Goal: Information Seeking & Learning: Learn about a topic

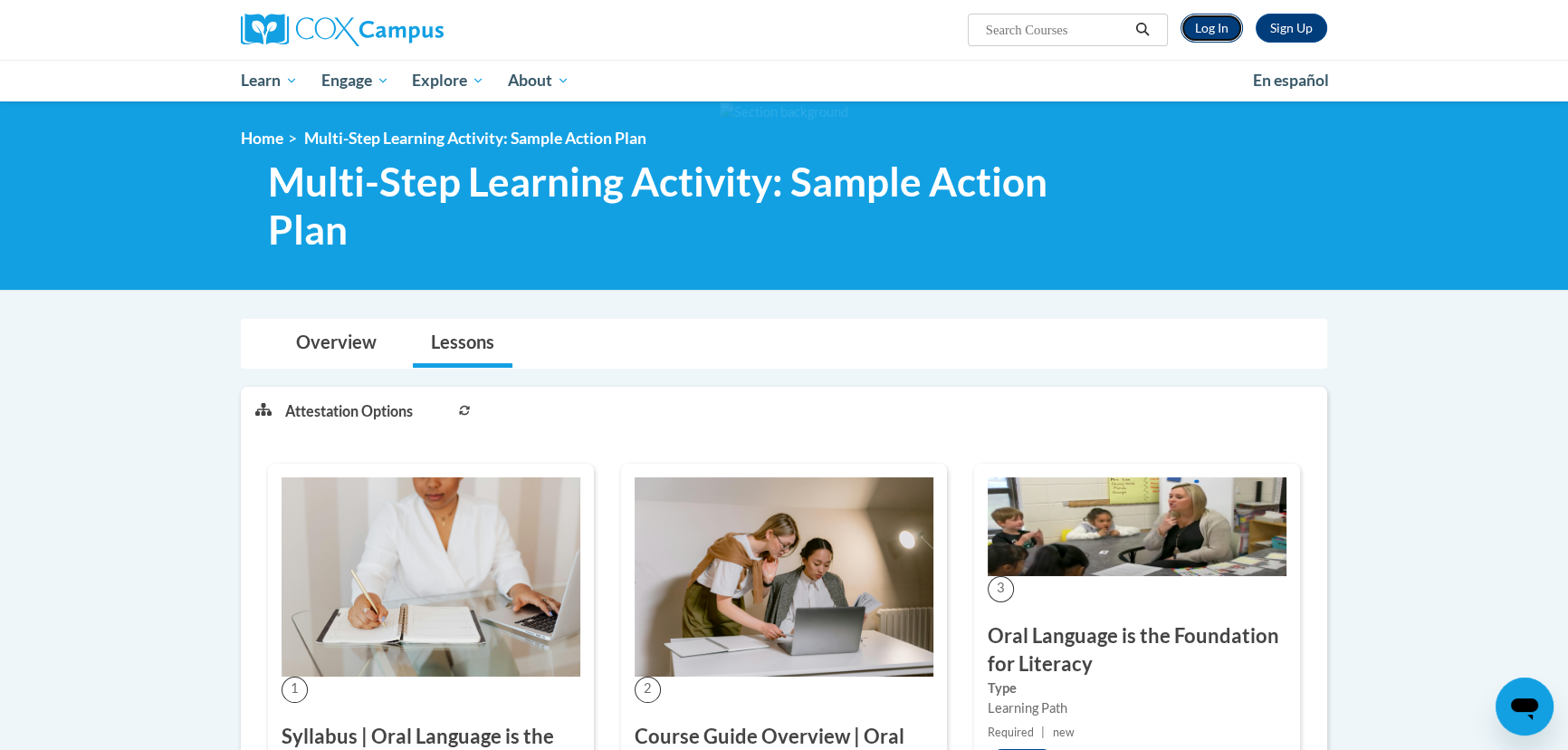
click at [1205, 18] on link "Log In" at bounding box center [1212, 28] width 63 height 29
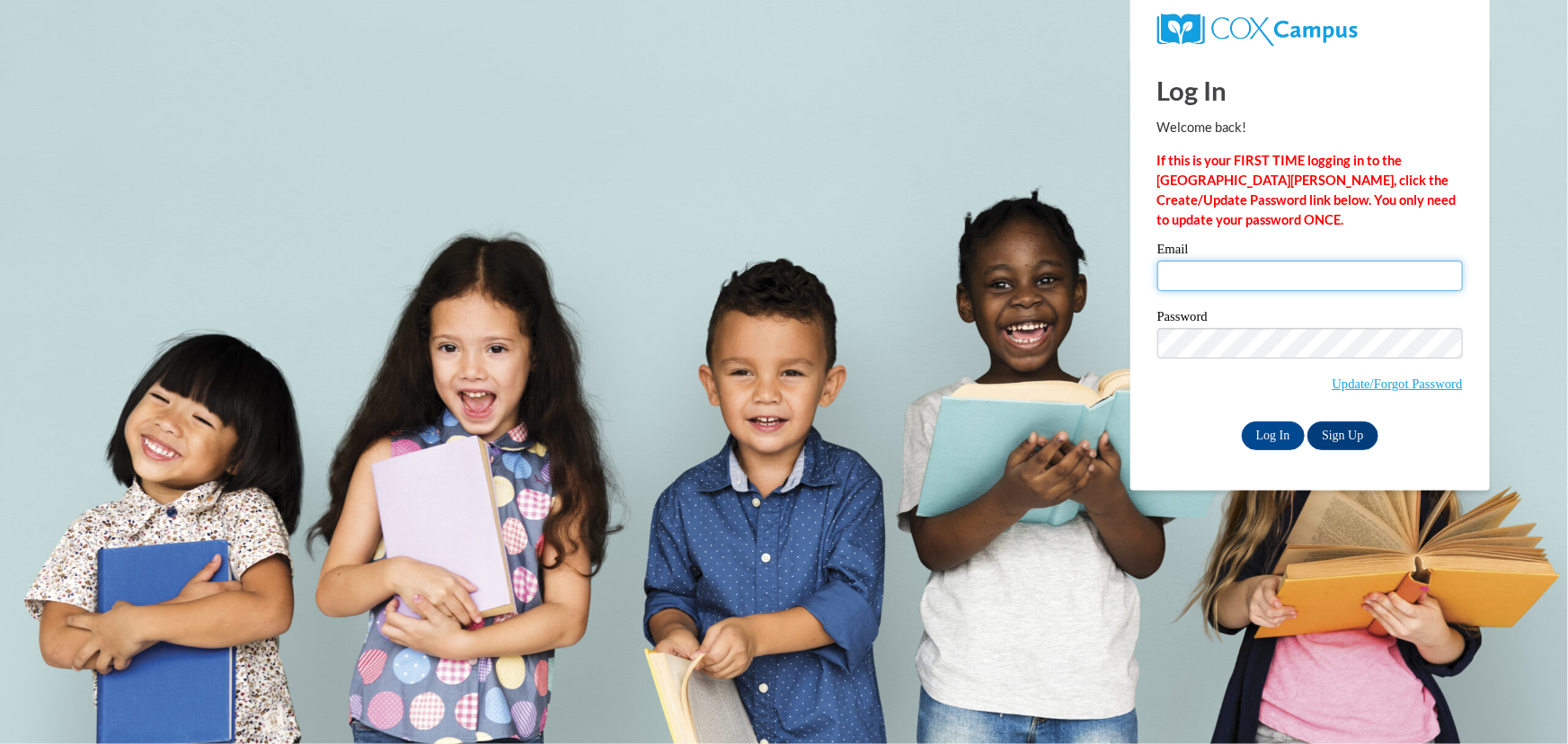
click at [1268, 270] on input "Email" at bounding box center [1310, 275] width 306 height 30
click at [799, 259] on body "This site uses cookies to help improve your learning experience. By continuing …" at bounding box center [784, 372] width 1568 height 744
click at [1191, 260] on input "Email" at bounding box center [1310, 275] width 306 height 30
click at [1270, 280] on input "a" at bounding box center [1310, 275] width 306 height 30
drag, startPoint x: 1269, startPoint y: 279, endPoint x: 1453, endPoint y: 285, distance: 184.1
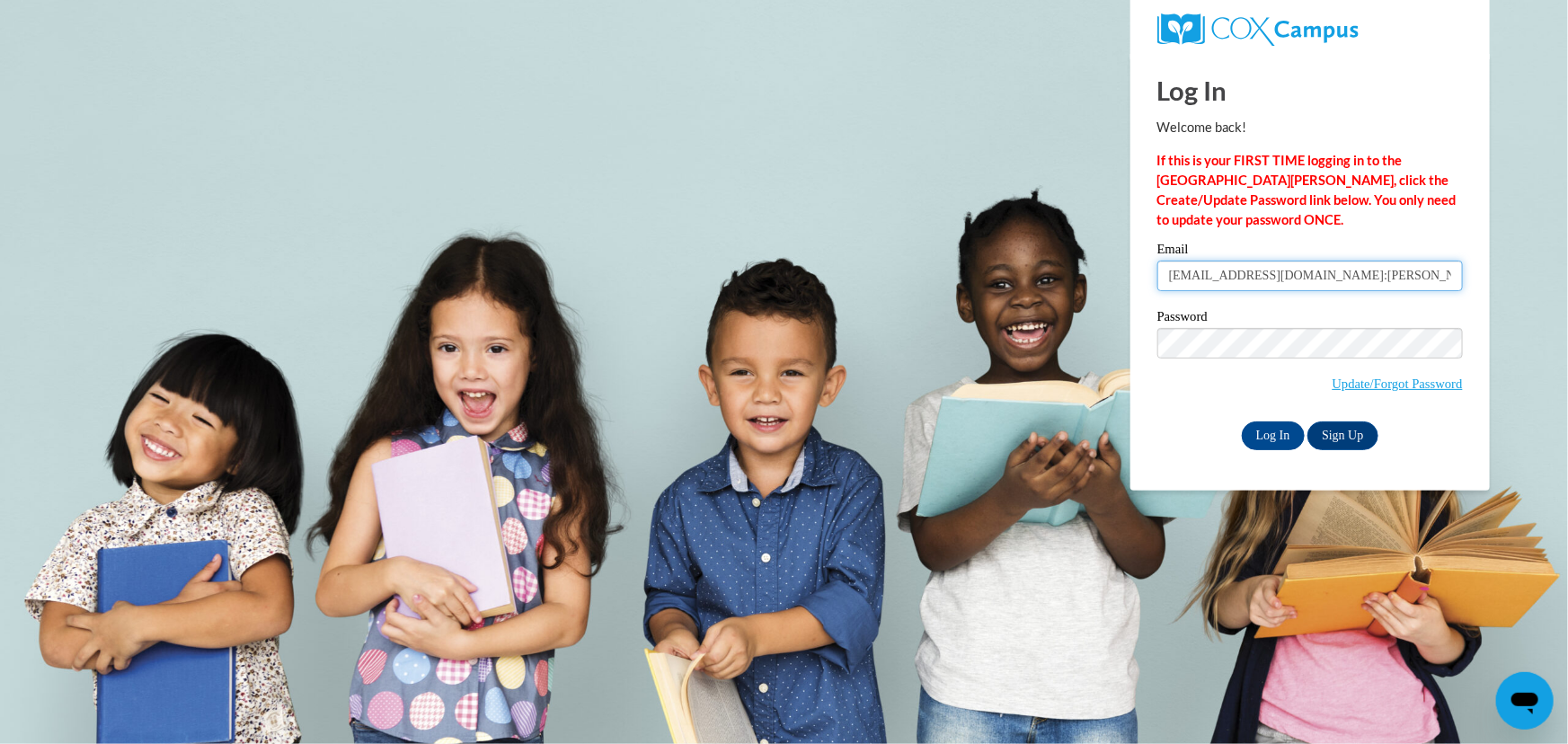
click at [1453, 285] on input "admin@agile.net:emily.hurst@colquitt.k12.ga.us" at bounding box center [1310, 275] width 306 height 30
paste input "slyons@atlantaspeechschool.org"
type input "admin@agile.net:slyons@atlantaspeechschool.org"
click at [1270, 427] on input "Log In" at bounding box center [1273, 435] width 62 height 28
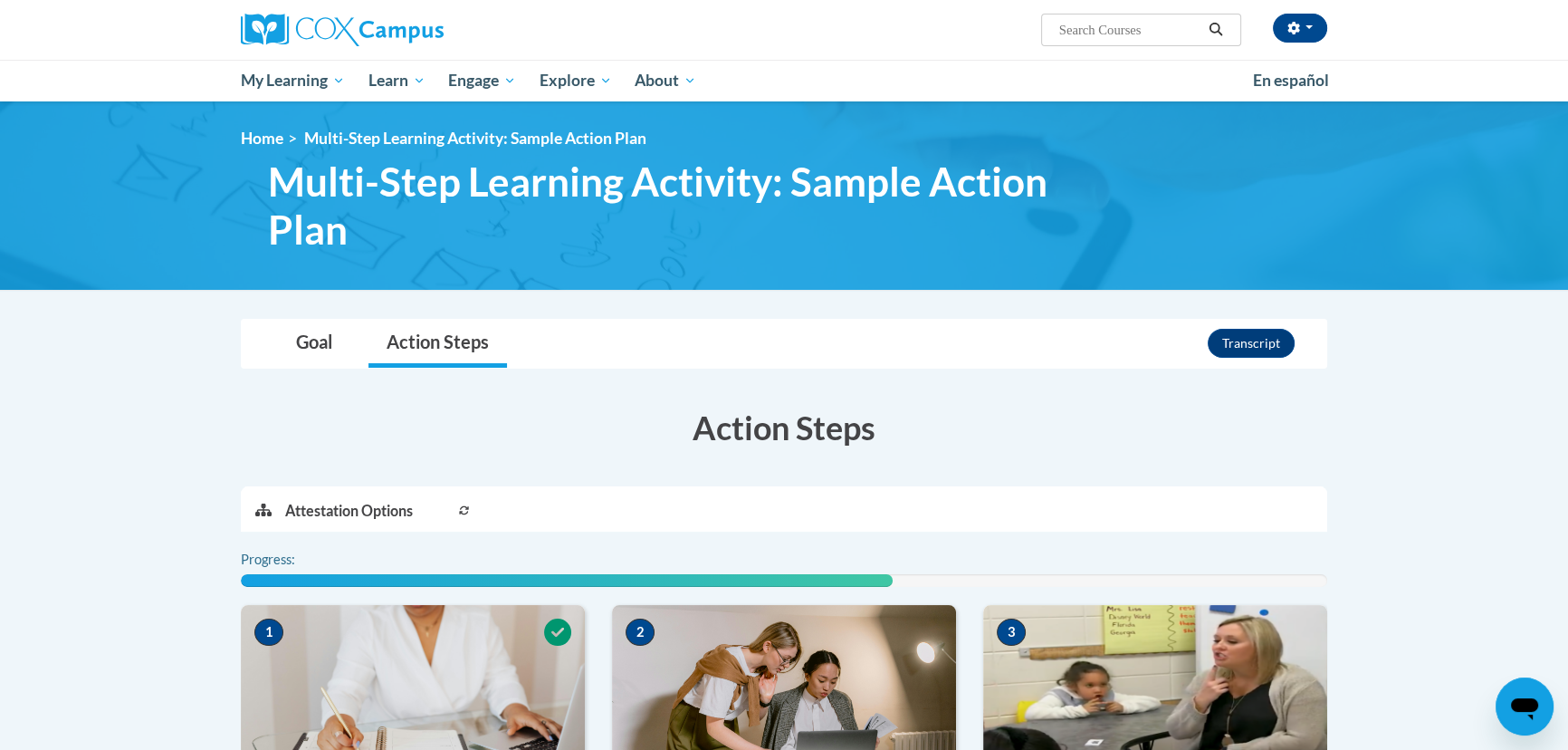
scroll to position [329, 0]
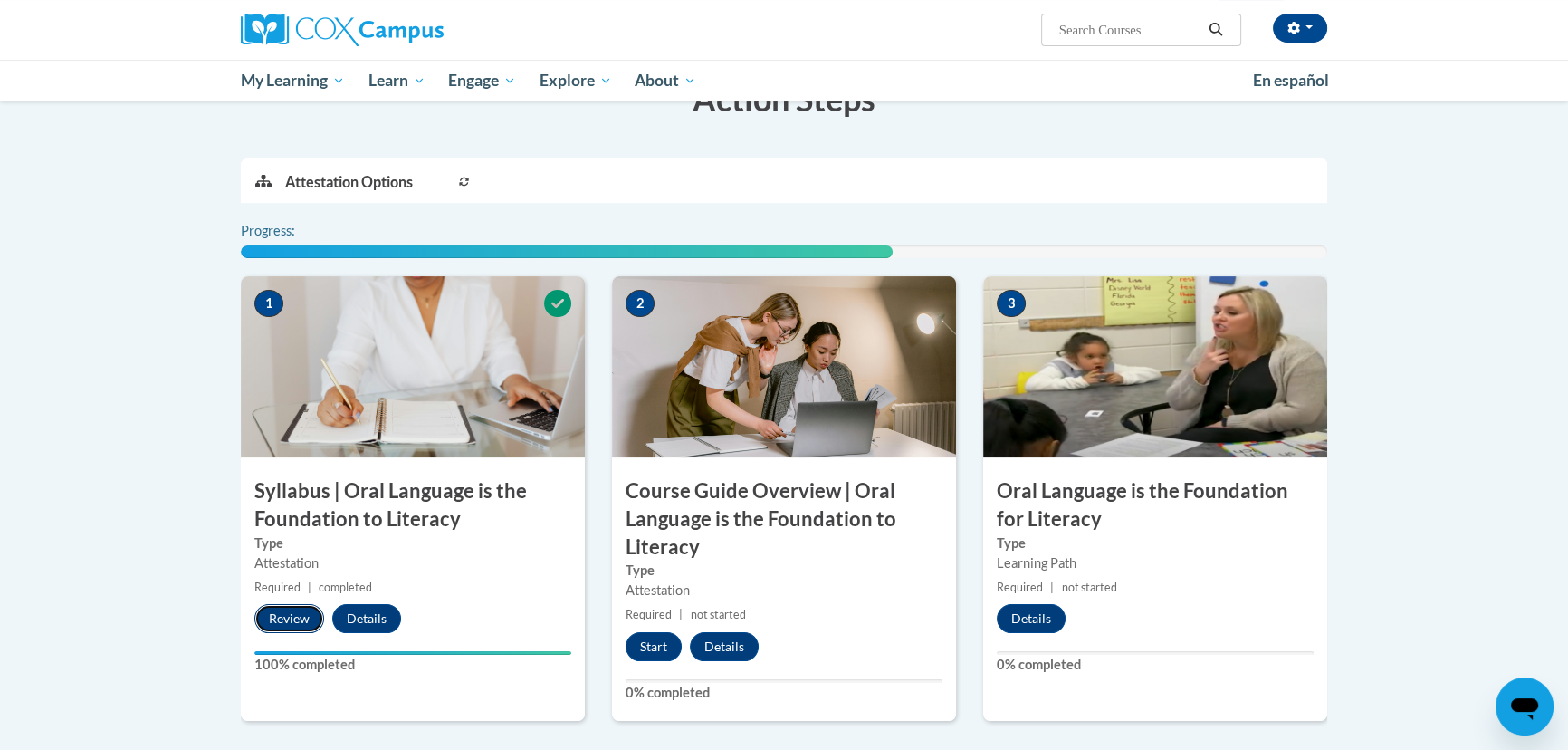
click at [282, 630] on button "Review" at bounding box center [289, 618] width 70 height 29
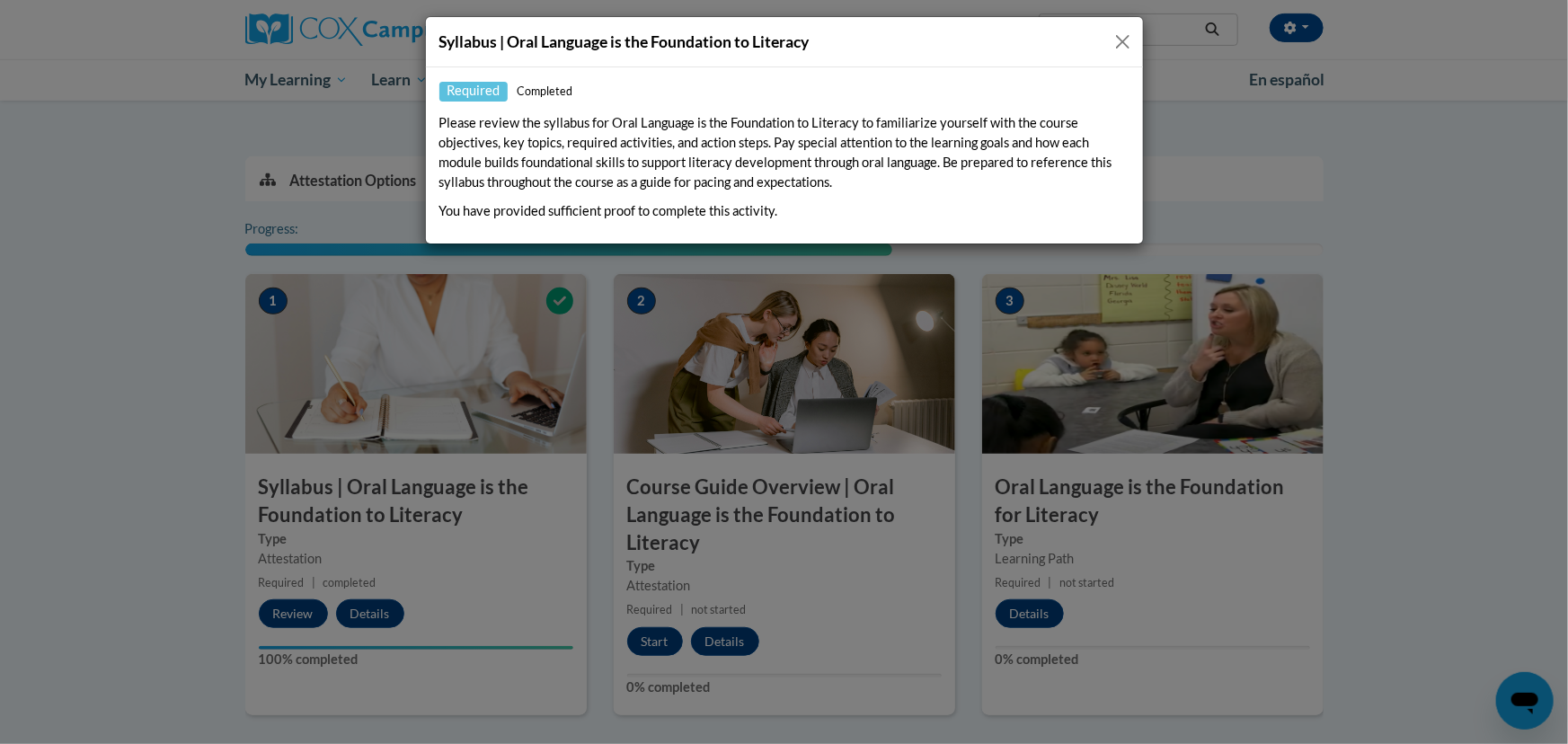
click at [1126, 40] on button "Close" at bounding box center [1122, 42] width 23 height 23
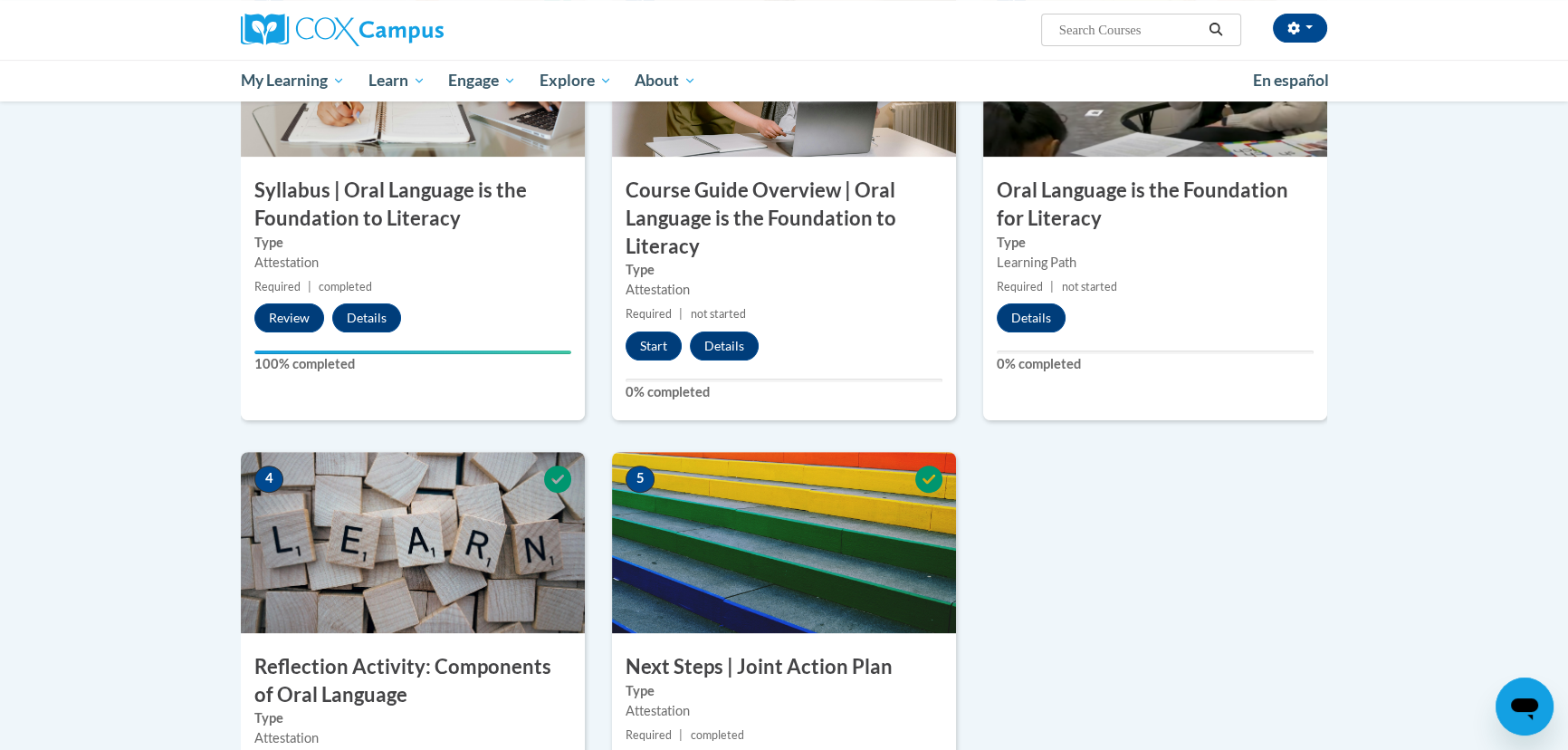
scroll to position [658, 0]
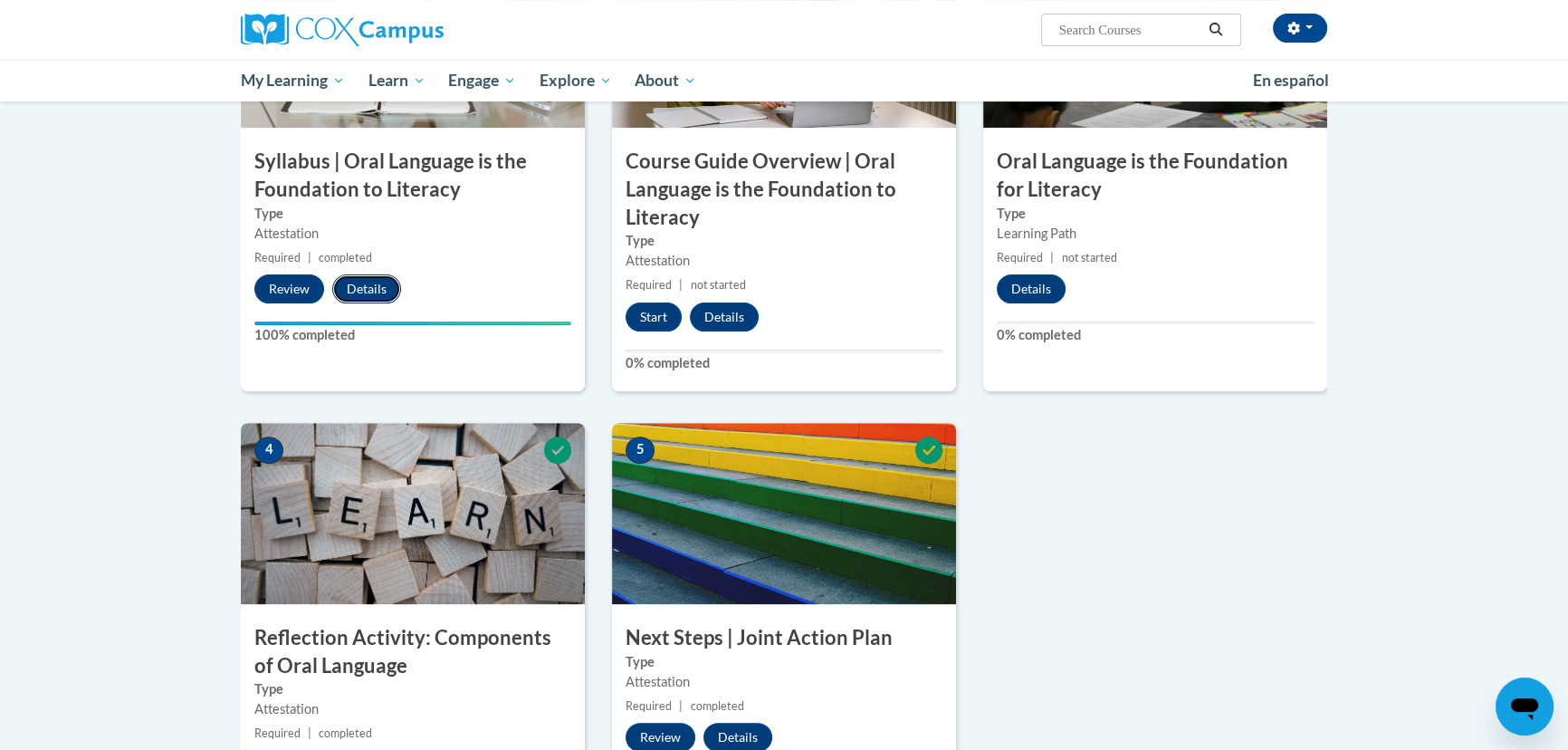
click at [369, 287] on button "Details" at bounding box center [366, 289] width 69 height 29
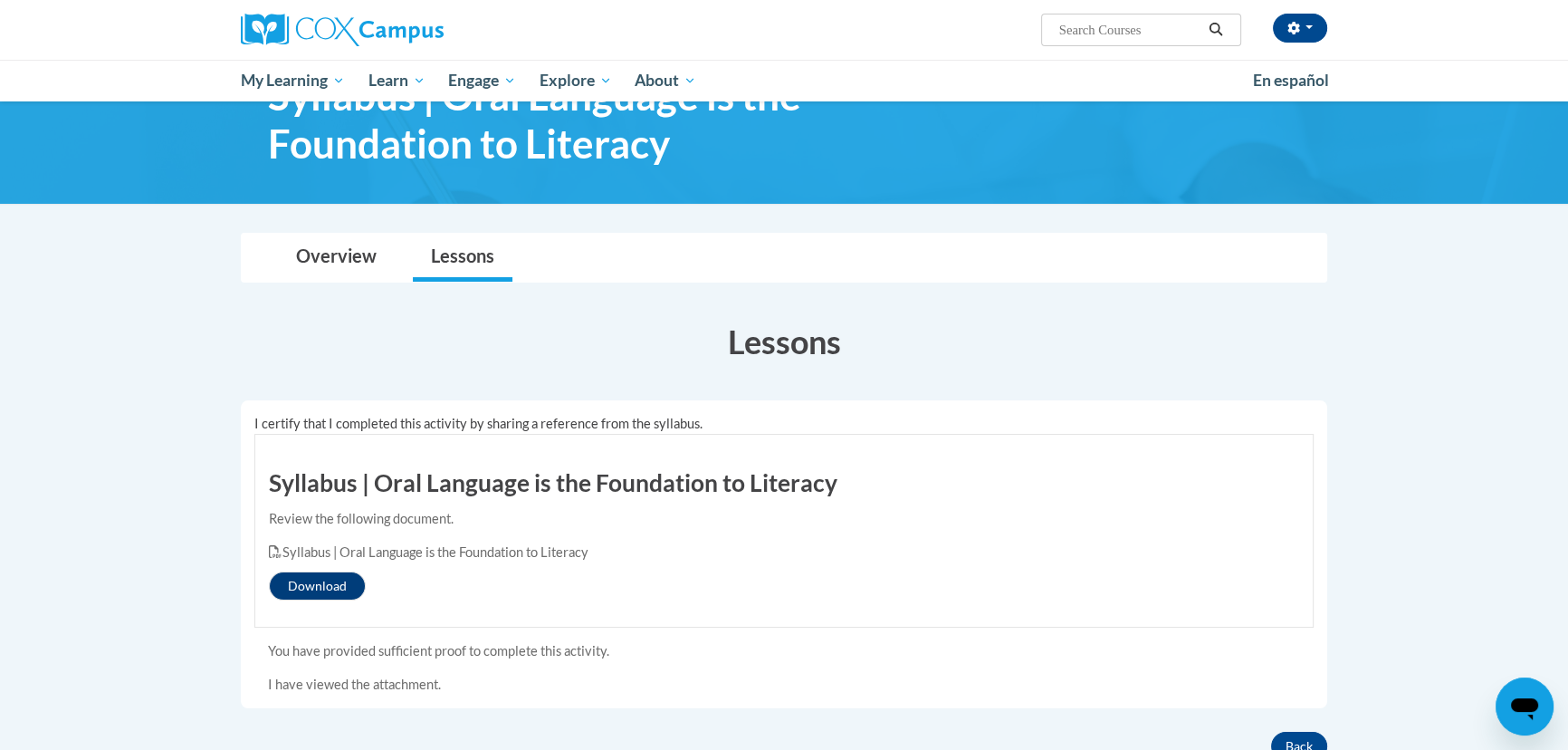
scroll to position [81, 0]
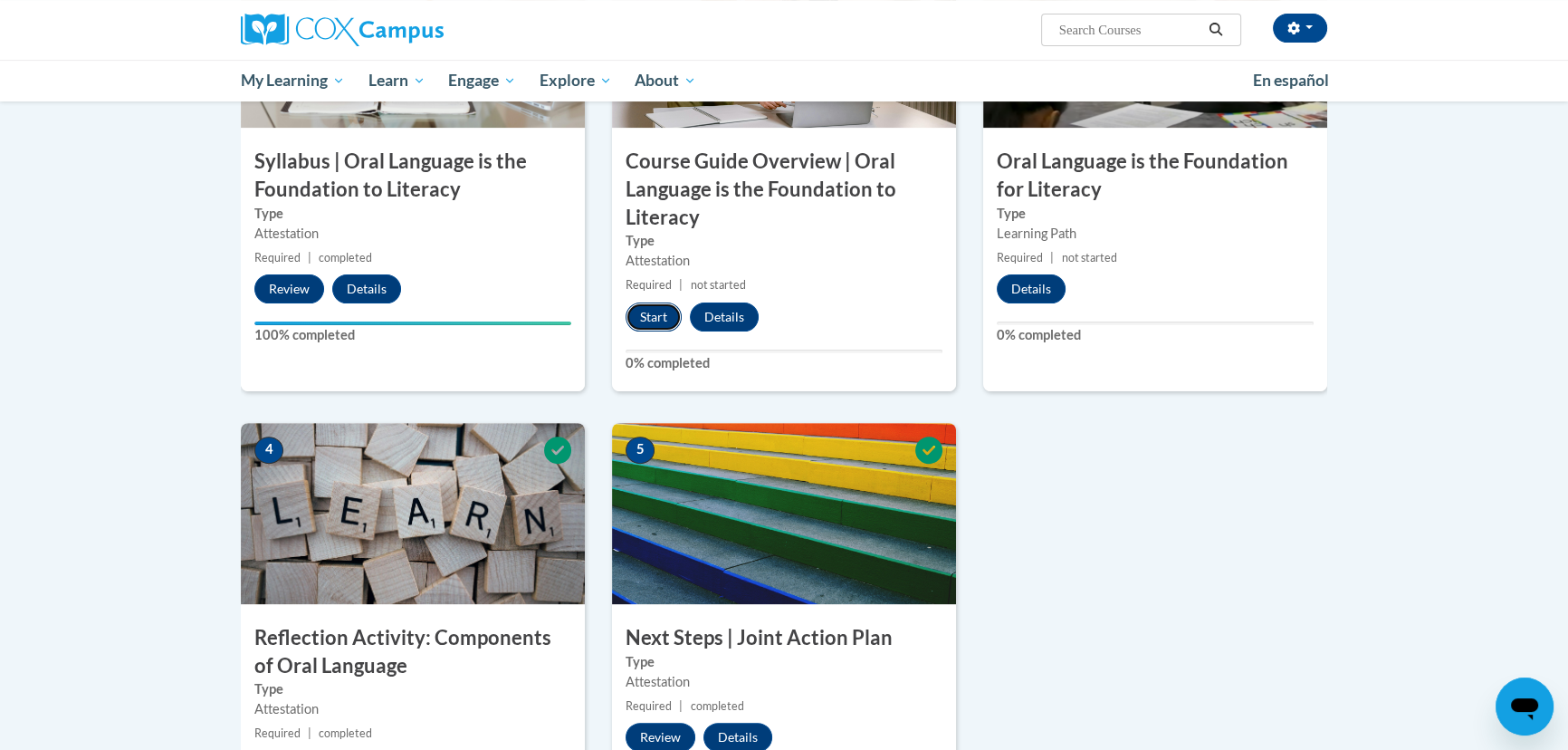
click at [645, 311] on button "Start" at bounding box center [653, 317] width 56 height 29
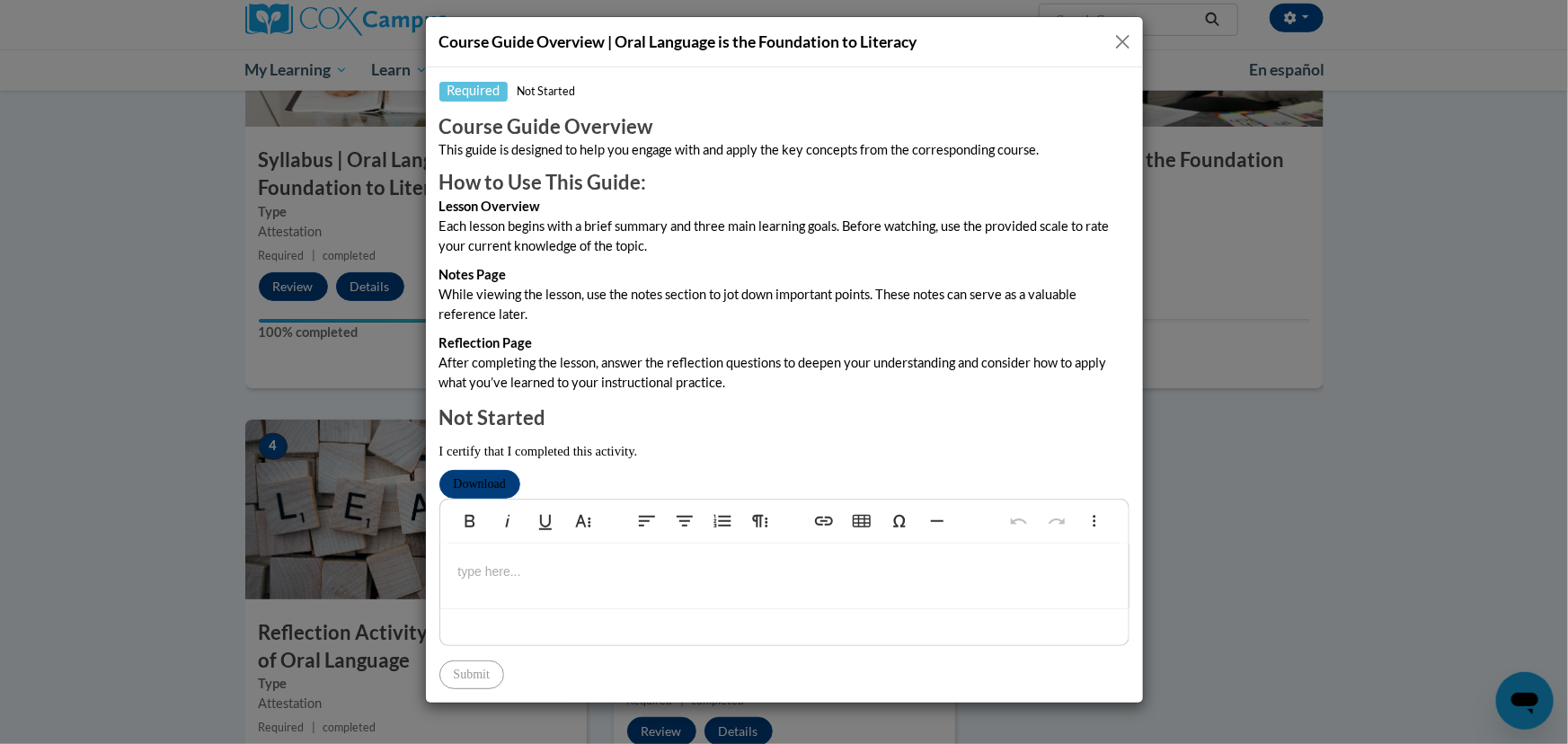
click at [1355, 238] on div "Course Guide Overview | Oral Language is the Foundation to Literacy Required No…" at bounding box center [784, 372] width 1568 height 744
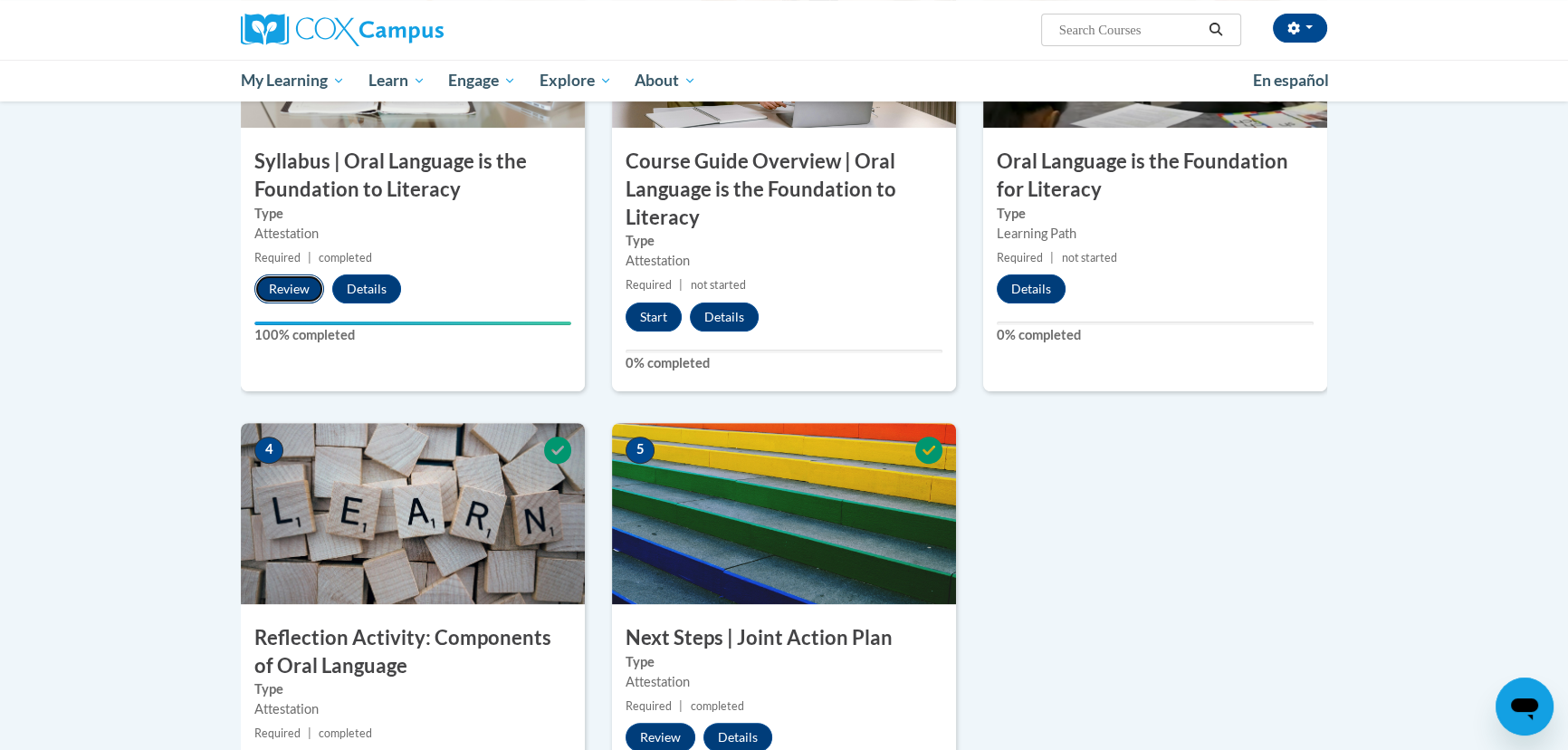
click at [294, 281] on button "Review" at bounding box center [289, 289] width 70 height 29
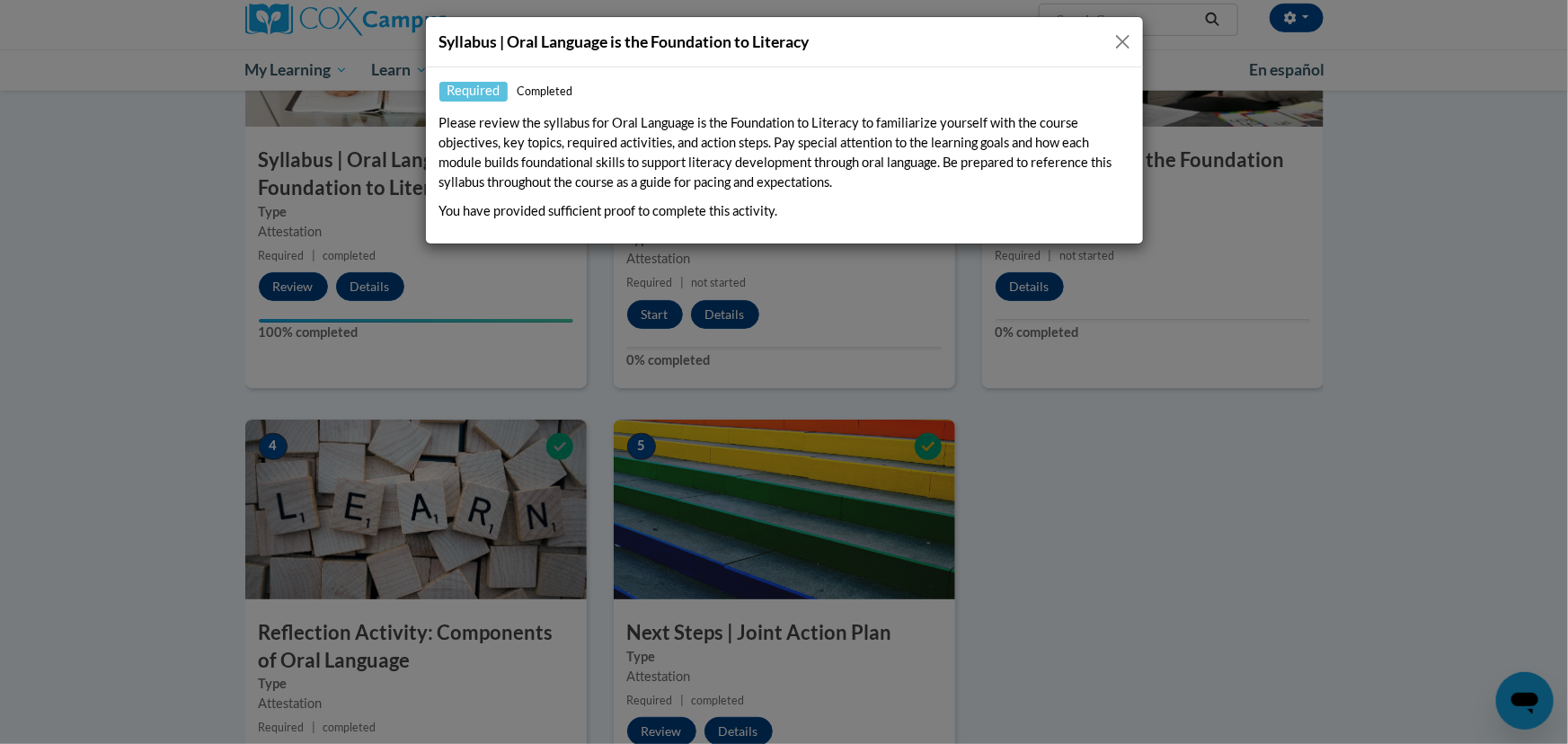
click at [1125, 44] on button "Close" at bounding box center [1122, 42] width 23 height 23
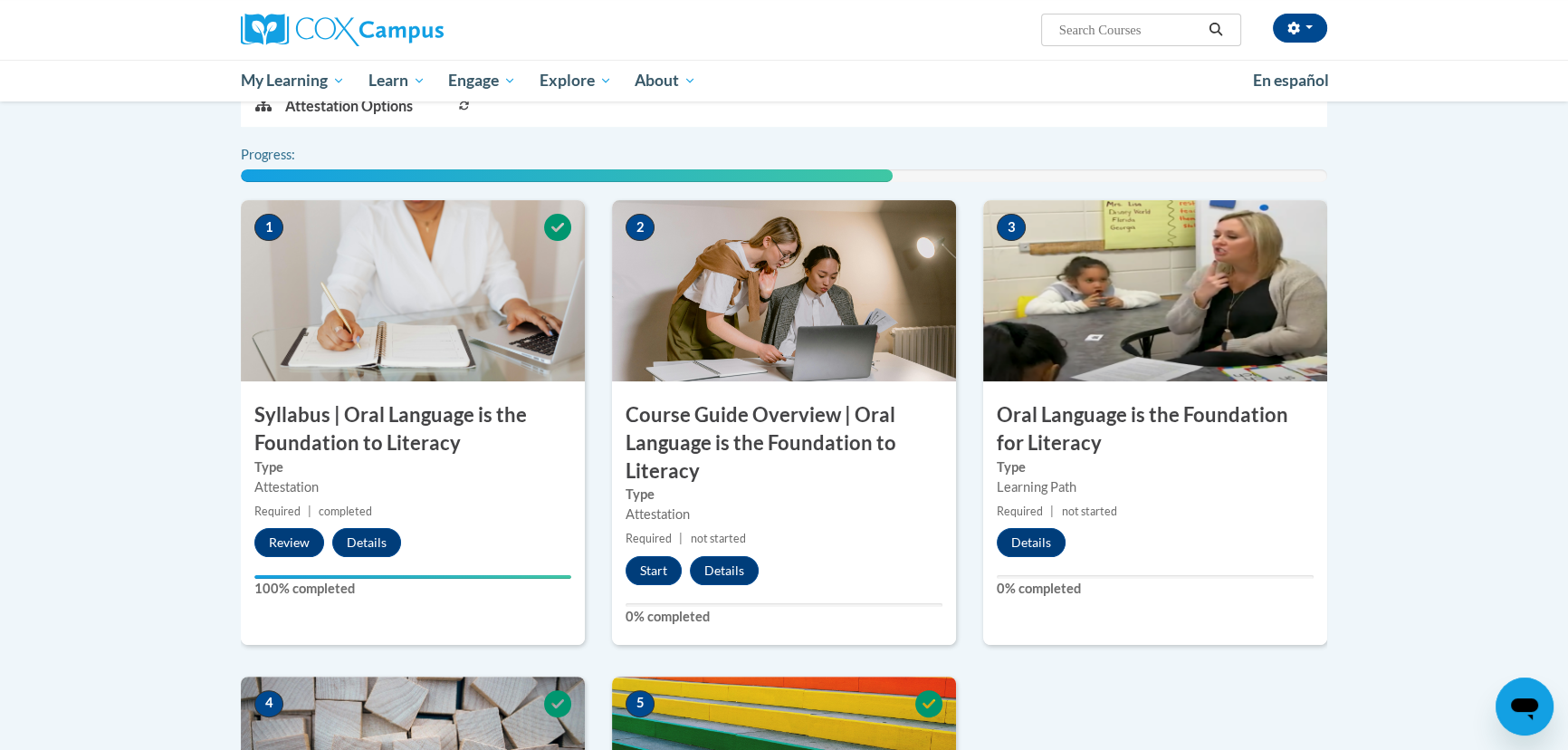
scroll to position [494, 0]
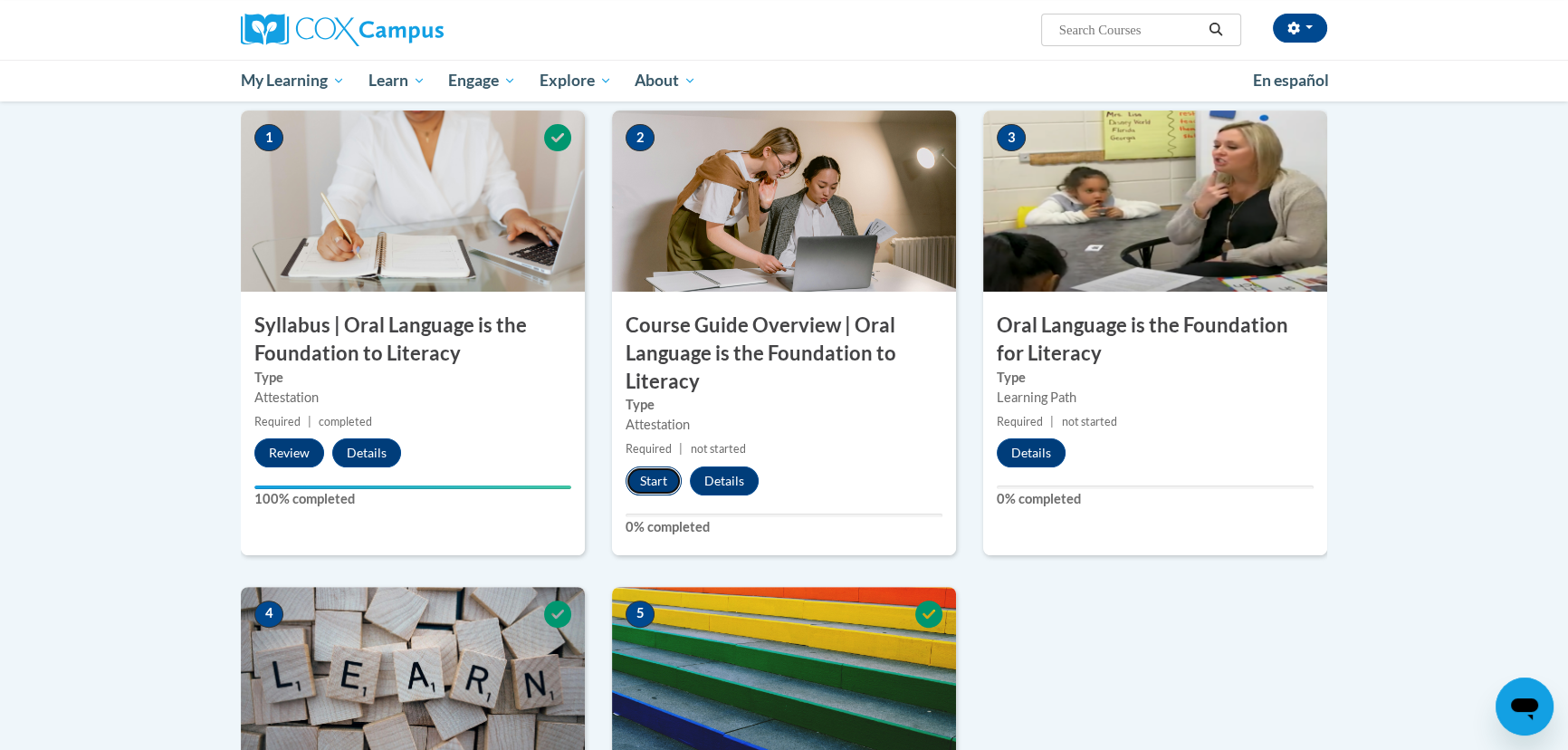
click at [643, 474] on button "Start" at bounding box center [653, 481] width 56 height 29
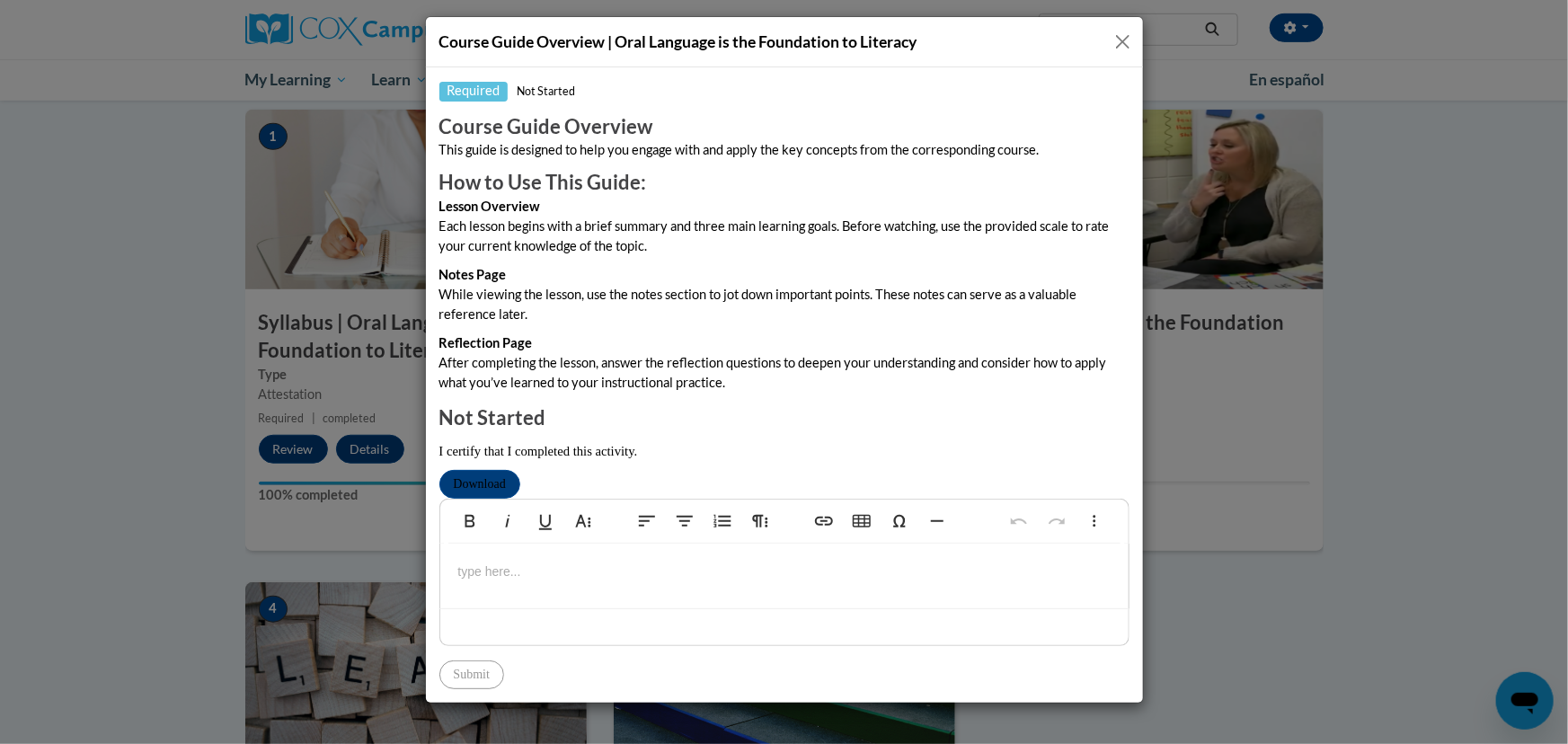
click at [586, 723] on div "Course Guide Overview | Oral Language is the Foundation to Literacy Required No…" at bounding box center [784, 372] width 1568 height 744
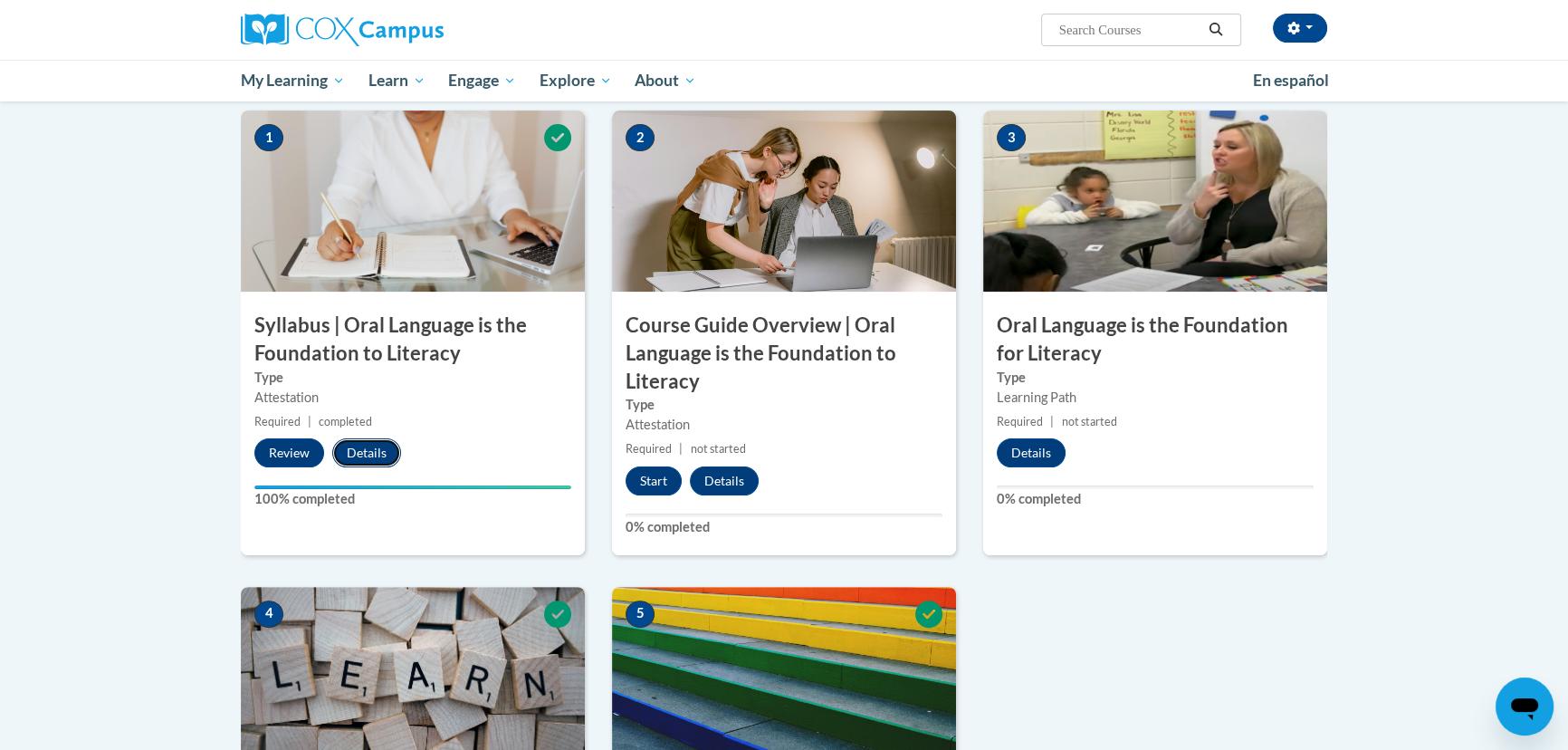
click at [362, 443] on button "Details" at bounding box center [366, 452] width 69 height 29
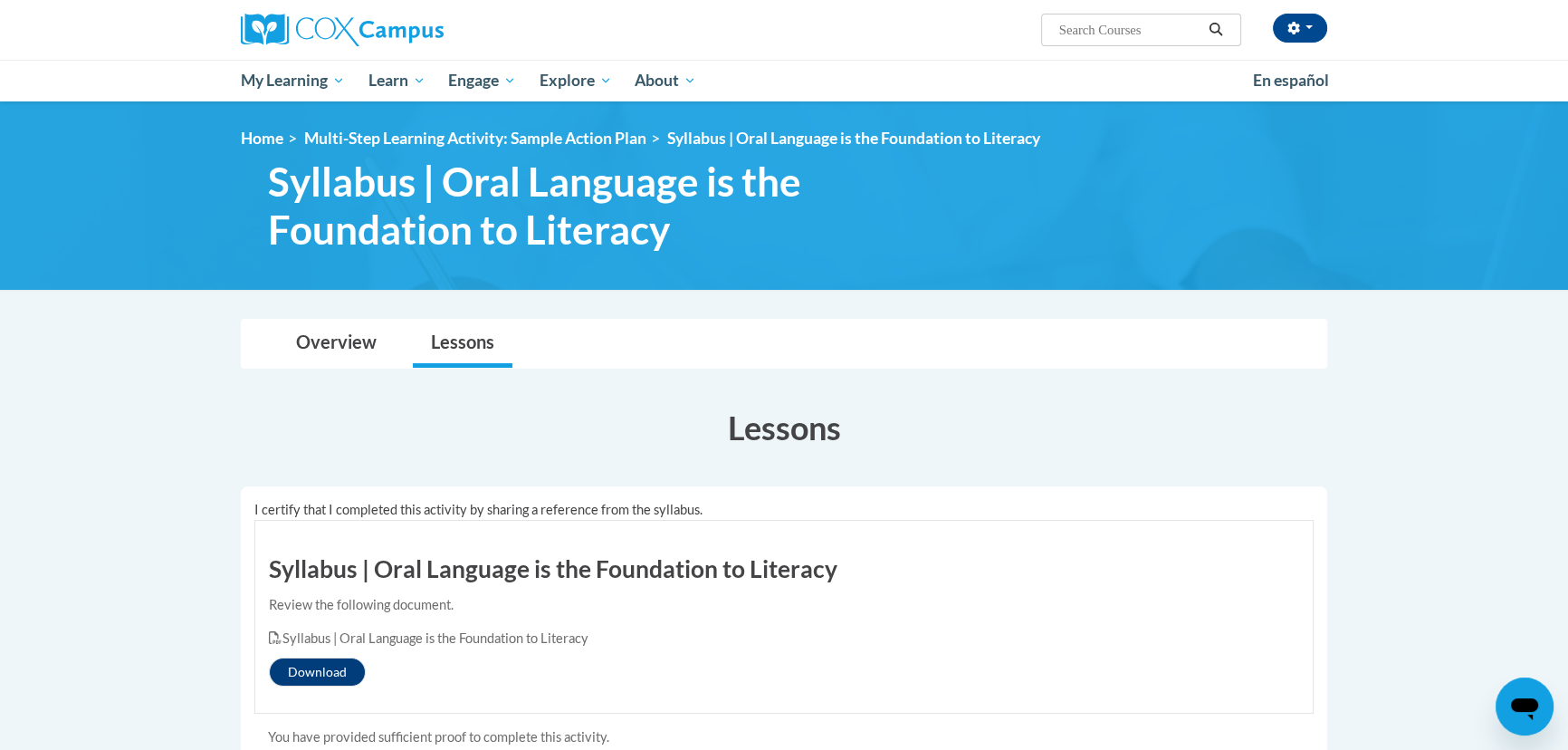
scroll to position [329, 0]
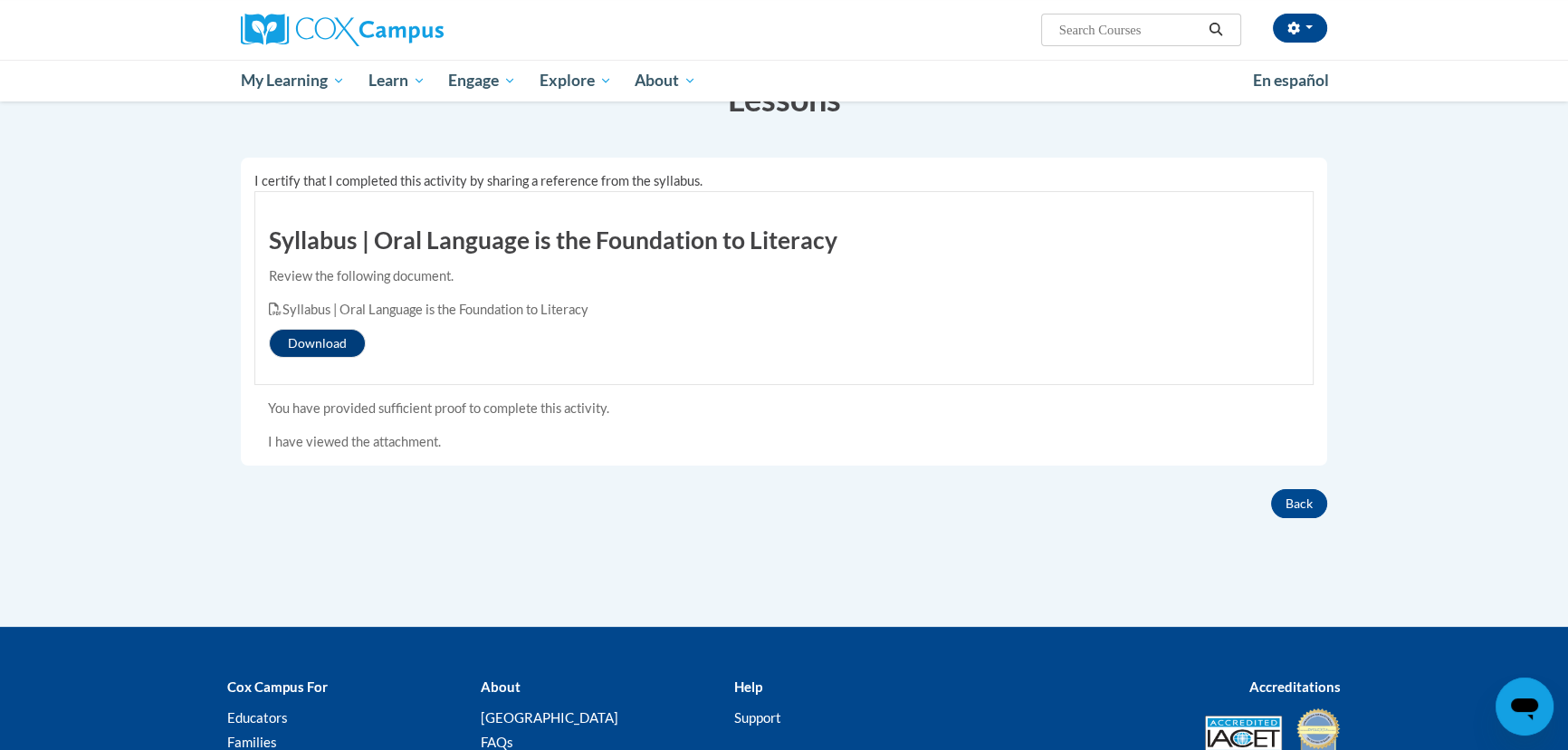
drag, startPoint x: 452, startPoint y: 440, endPoint x: 257, endPoint y: 413, distance: 196.9
click at [257, 413] on div "You have provided sufficient proof to complete this activity. I have viewed the…" at bounding box center [784, 426] width 1060 height 53
click at [476, 443] on div "I have viewed the attachment." at bounding box center [784, 442] width 1032 height 20
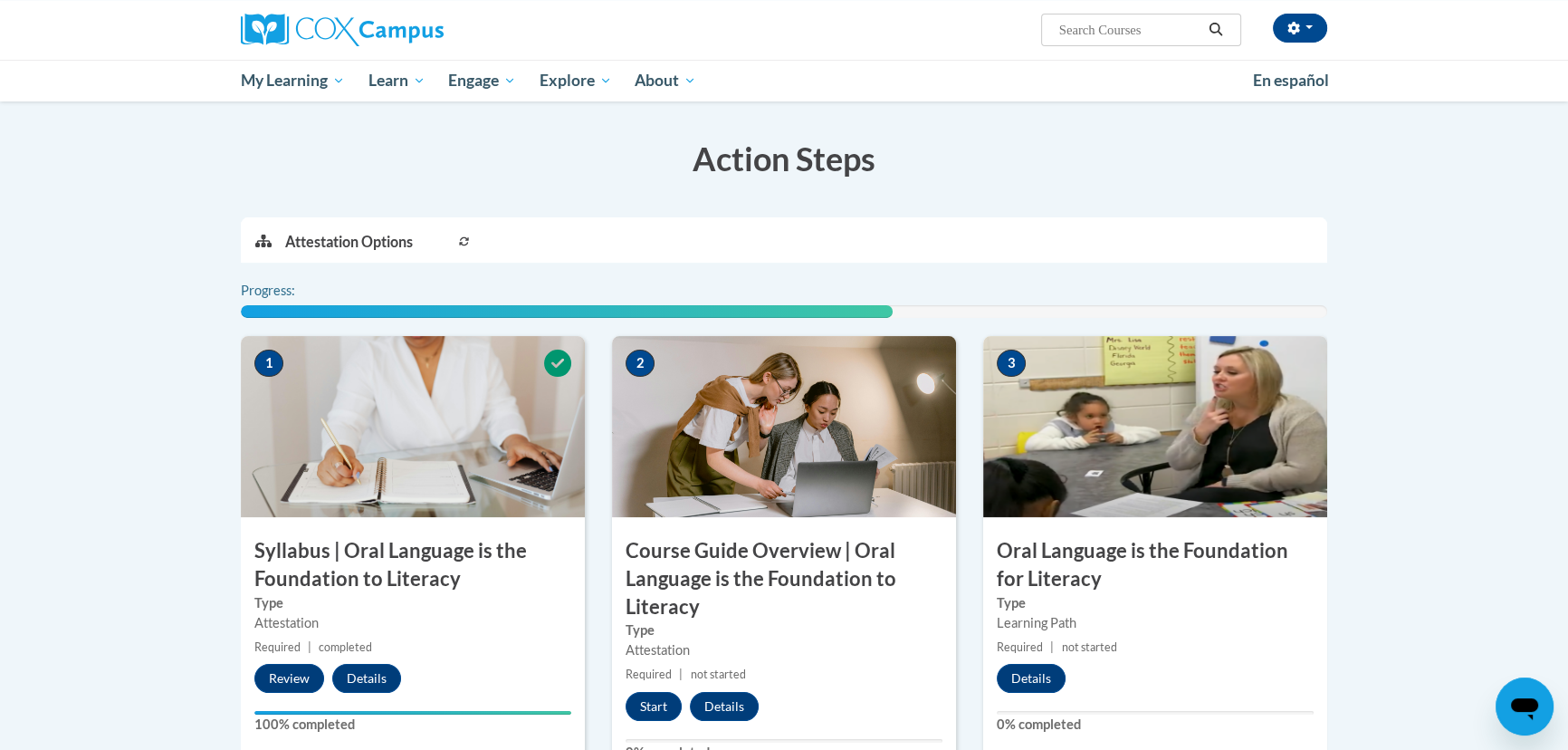
scroll to position [412, 0]
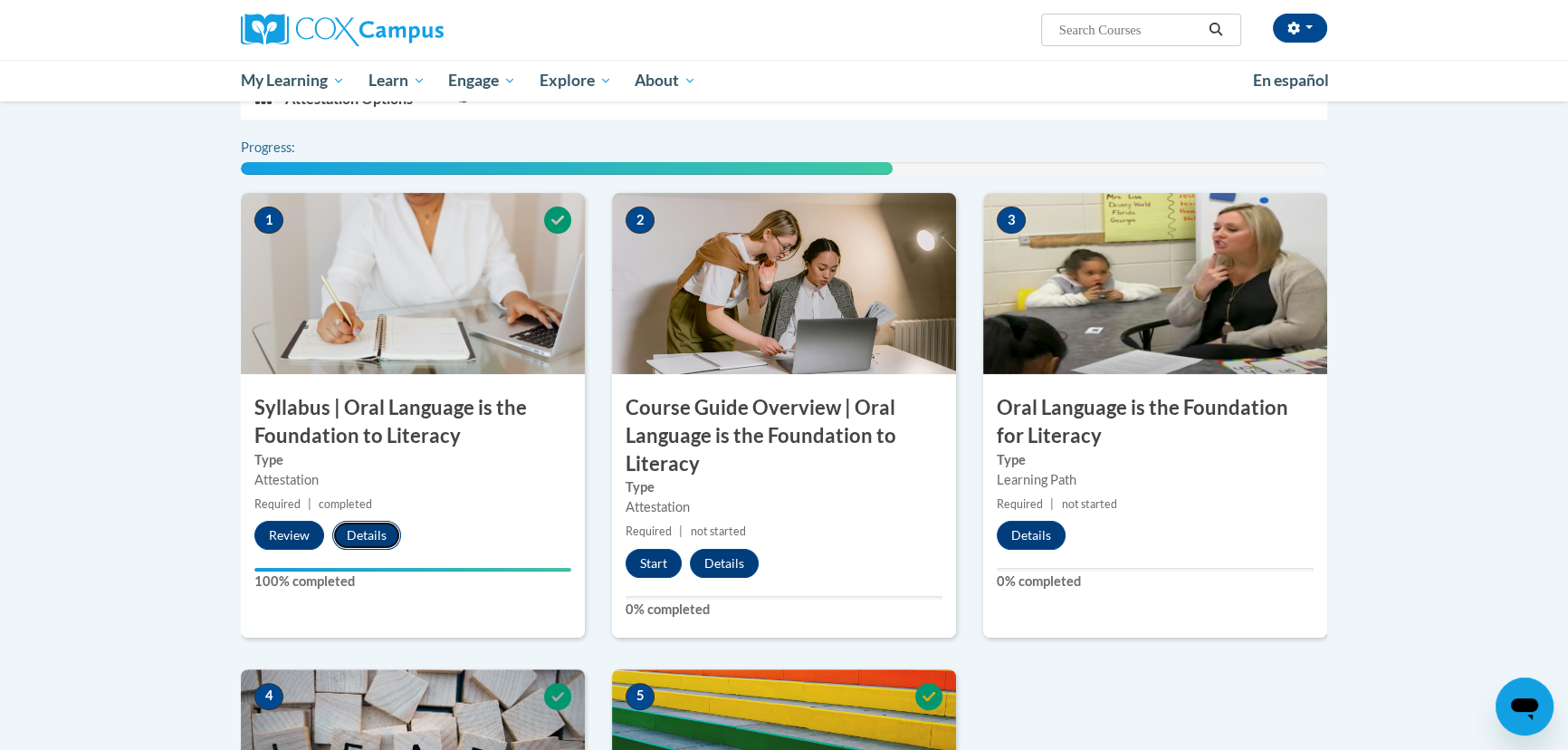
click at [368, 544] on button "Details" at bounding box center [366, 535] width 69 height 29
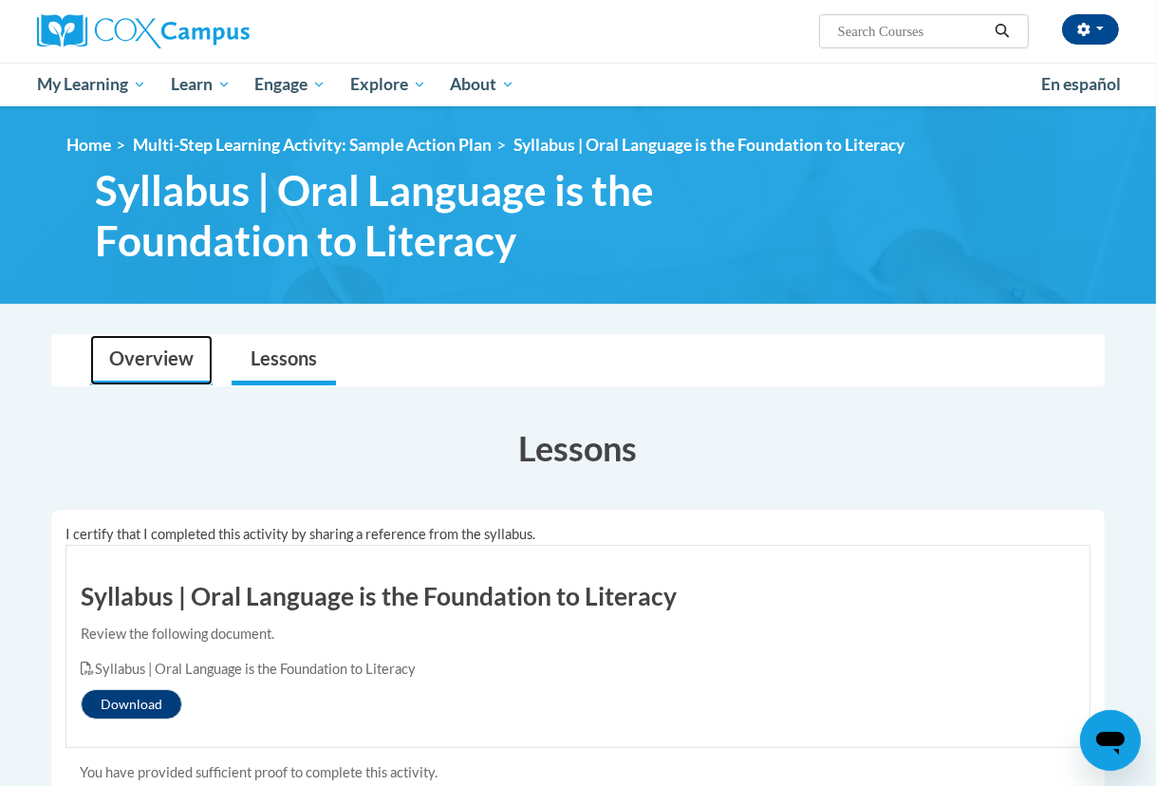
drag, startPoint x: 155, startPoint y: 364, endPoint x: 209, endPoint y: 360, distance: 54.2
click at [155, 364] on link "Overview" at bounding box center [151, 360] width 122 height 50
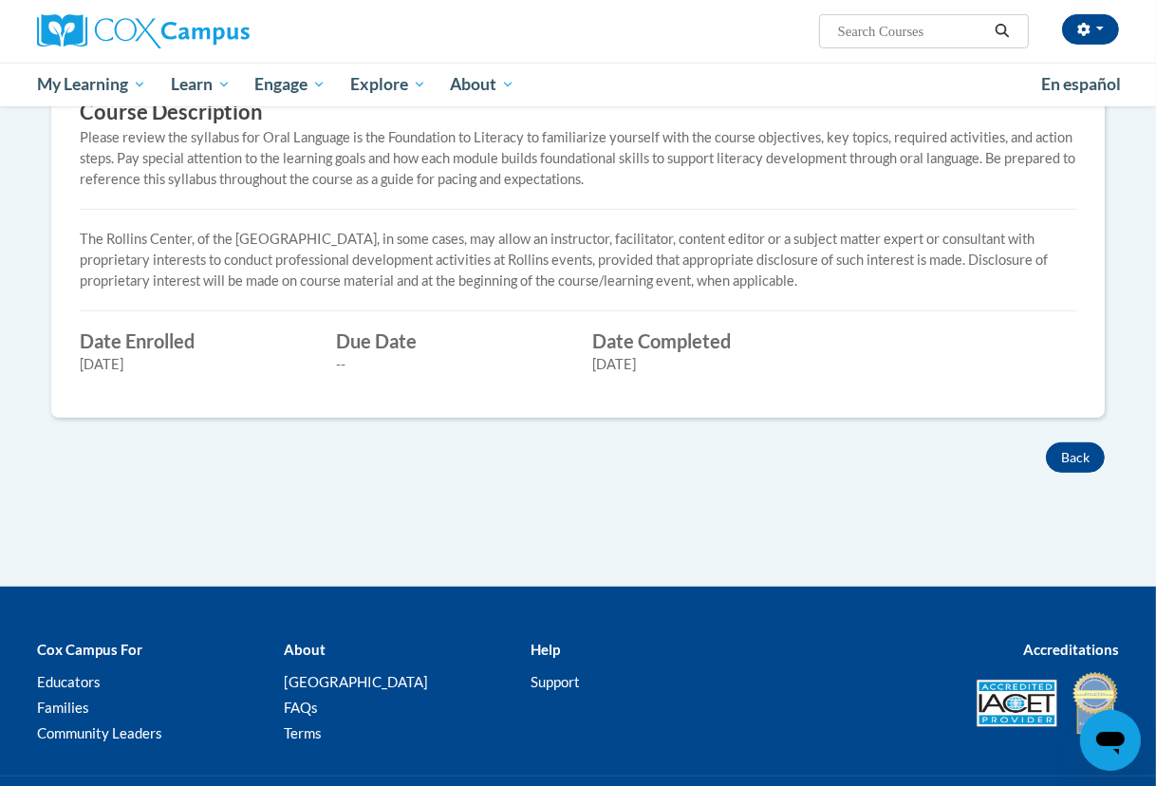
scroll to position [690, 0]
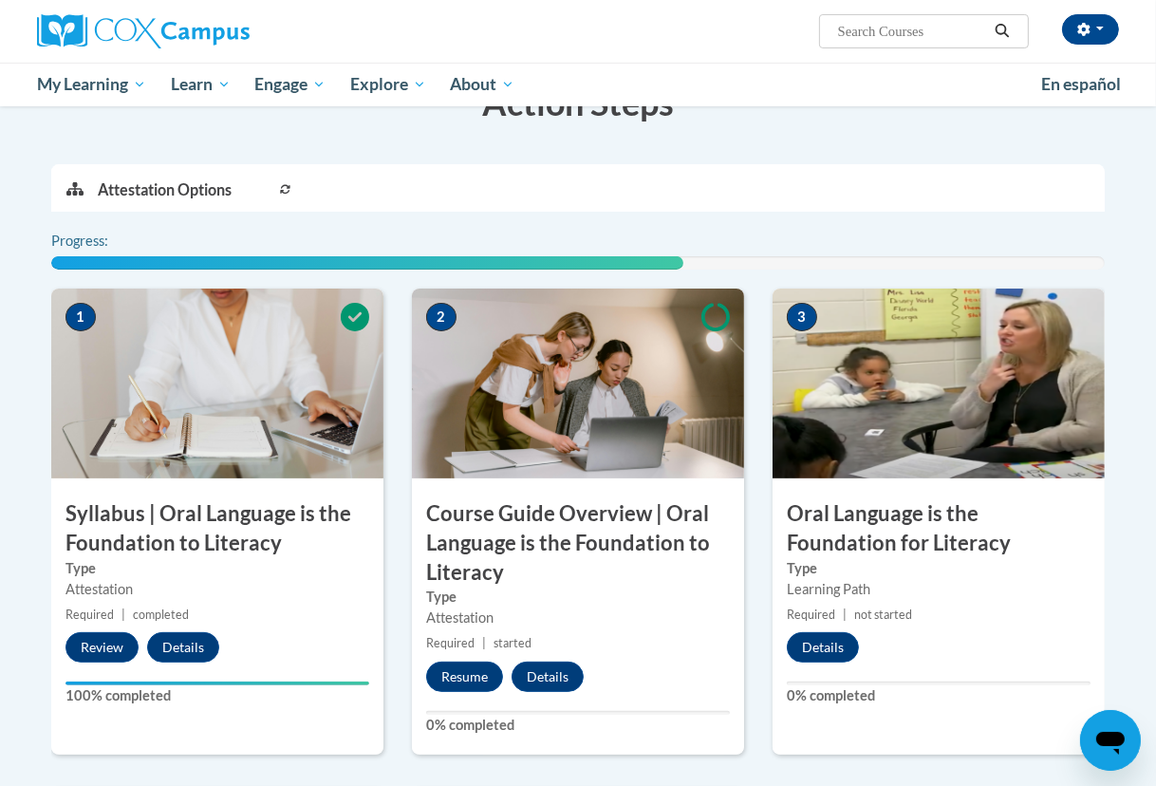
scroll to position [605, 0]
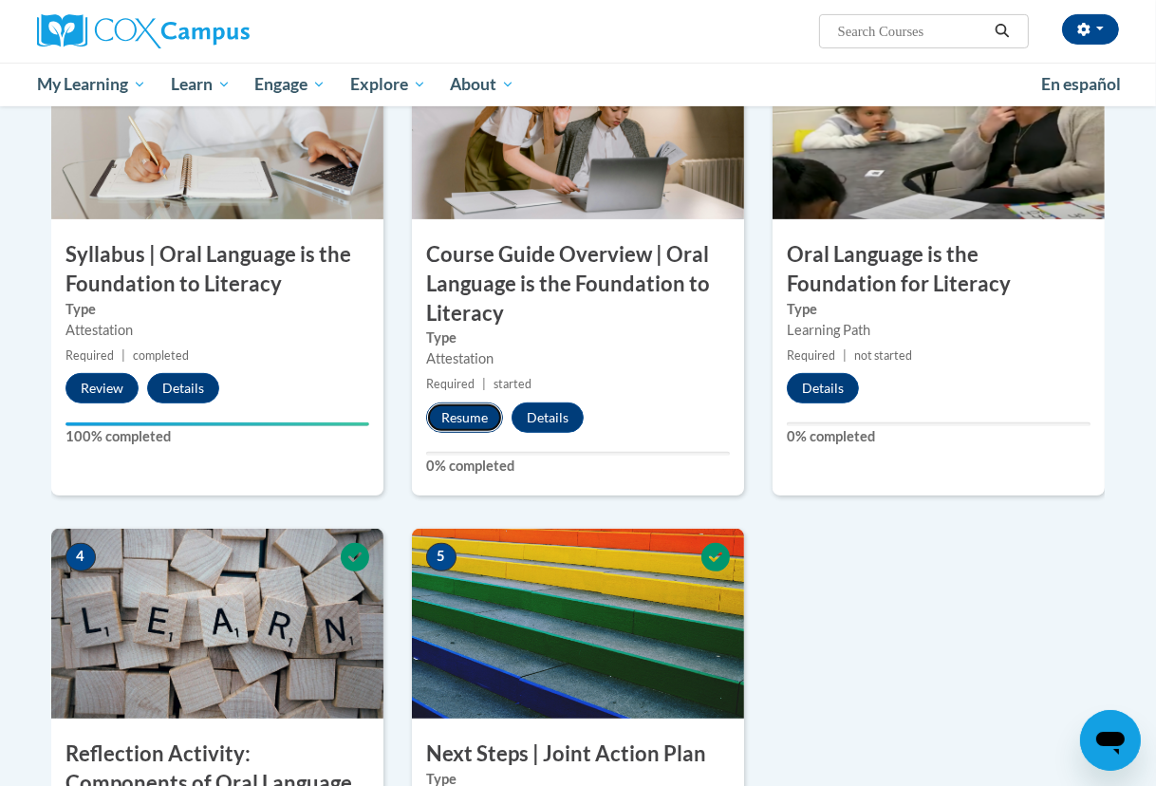
click at [467, 416] on button "Resume" at bounding box center [464, 418] width 77 height 30
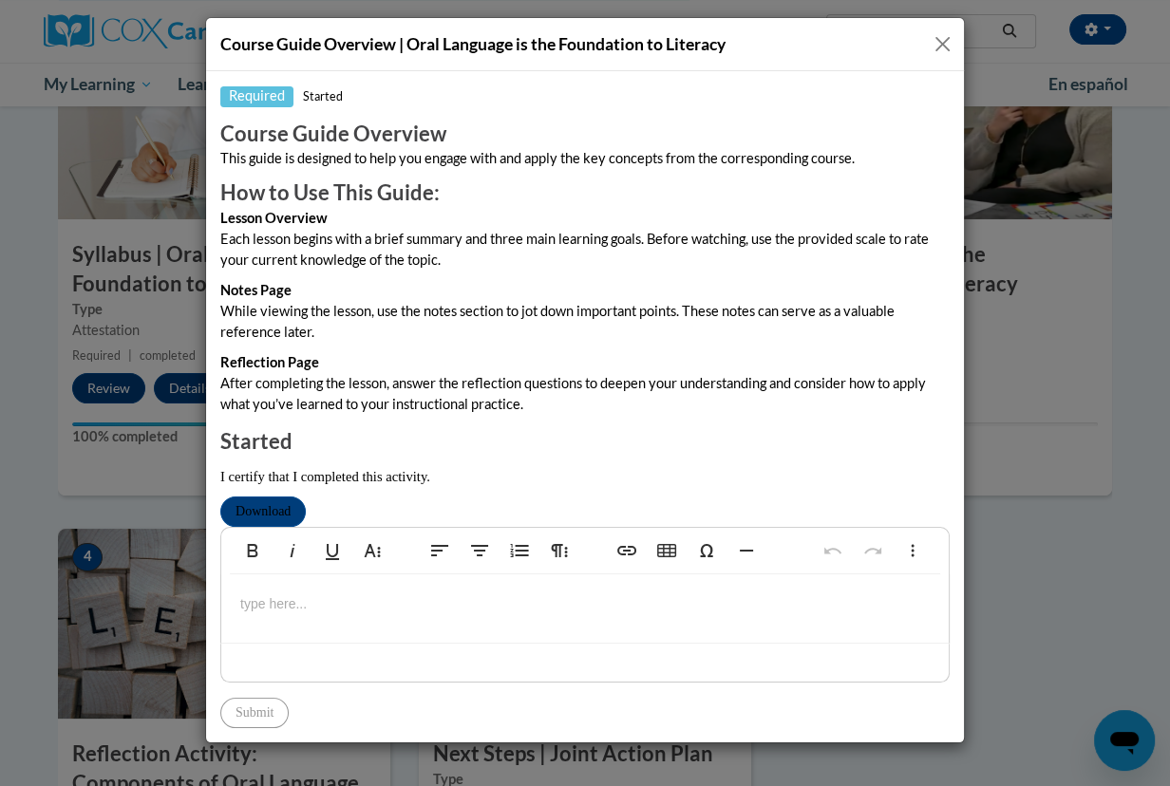
click at [280, 613] on p at bounding box center [584, 603] width 689 height 21
click at [942, 39] on button "Close" at bounding box center [942, 44] width 24 height 24
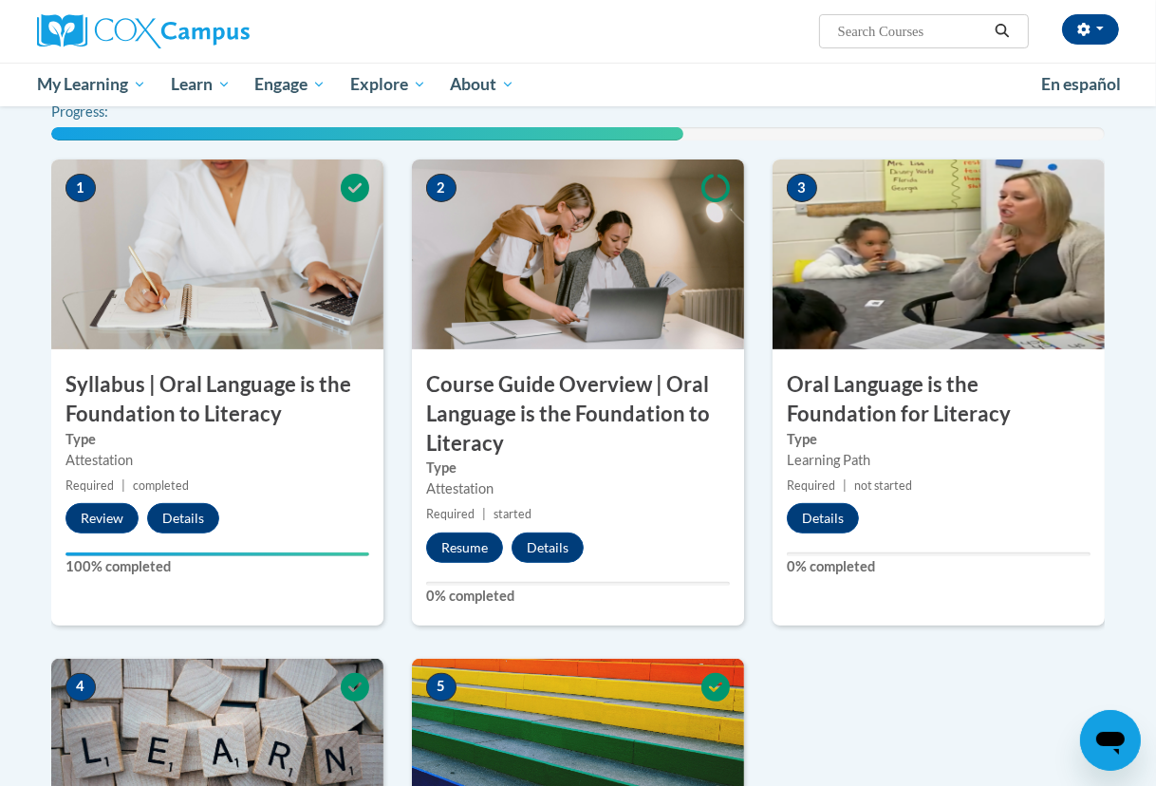
scroll to position [604, 0]
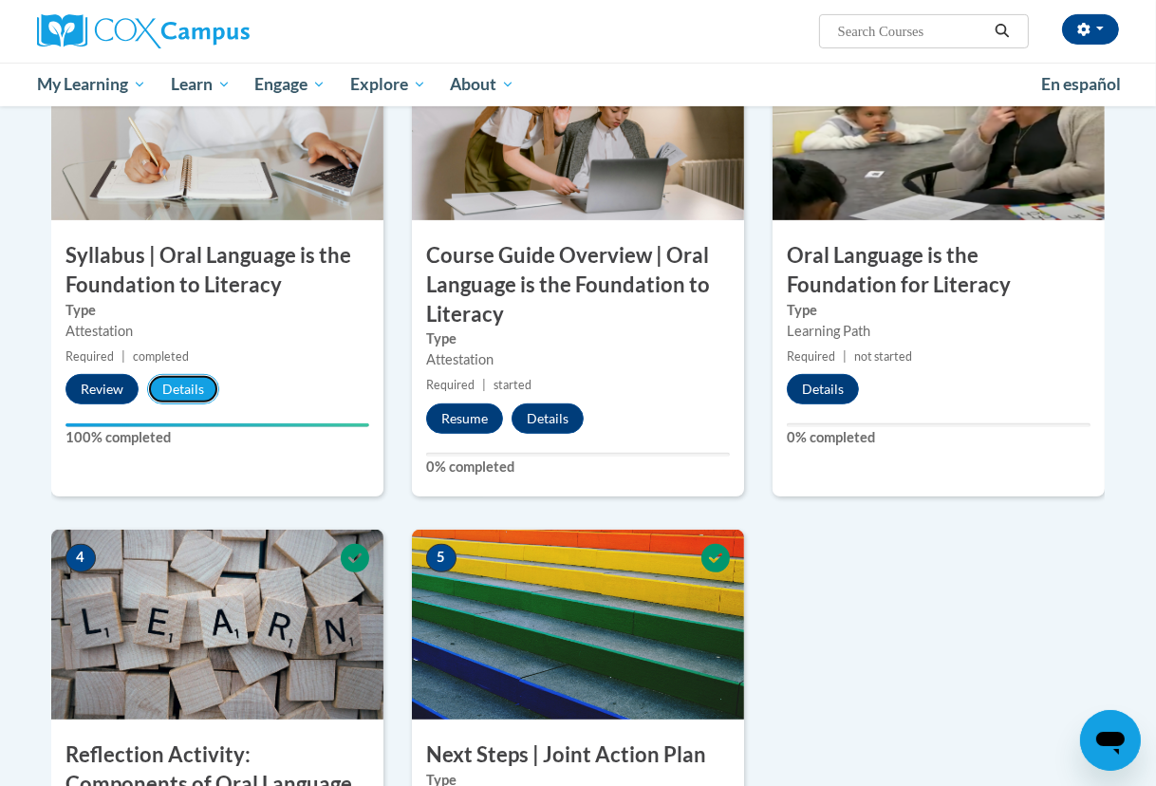
drag, startPoint x: 172, startPoint y: 384, endPoint x: 543, endPoint y: 359, distance: 372.1
click at [172, 384] on button "Details" at bounding box center [183, 389] width 72 height 30
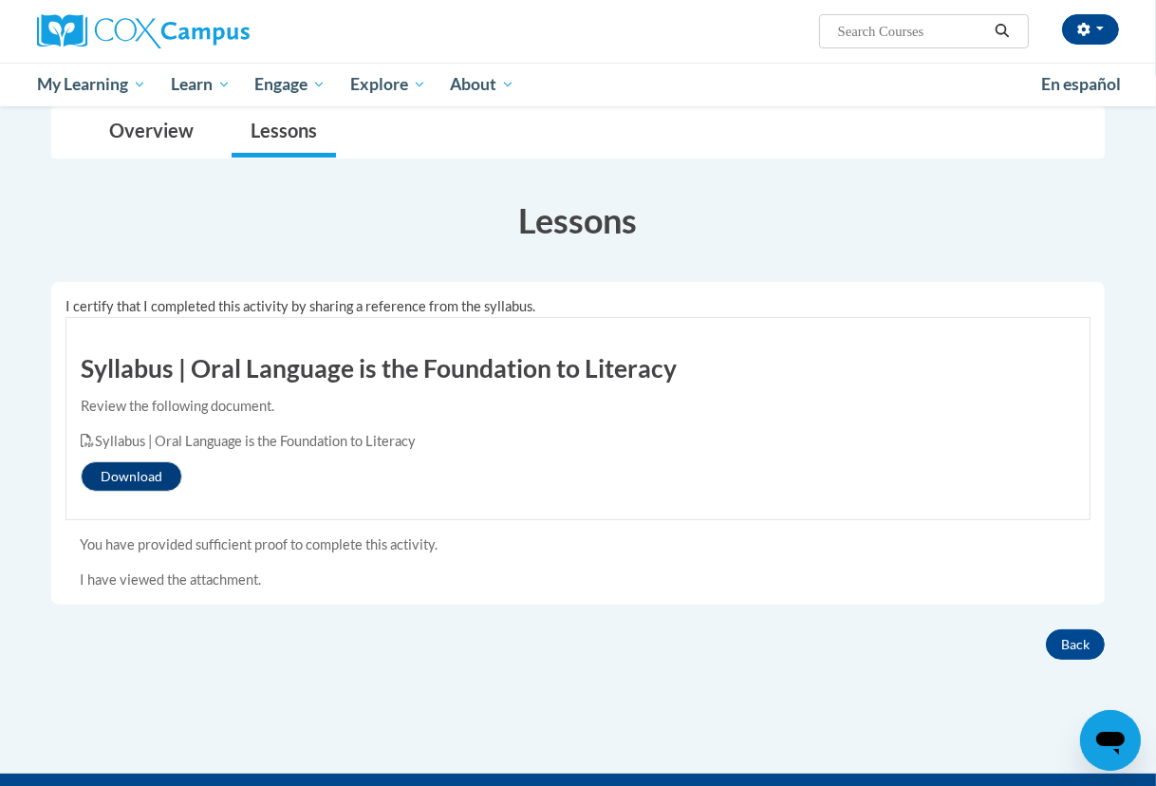
scroll to position [258, 0]
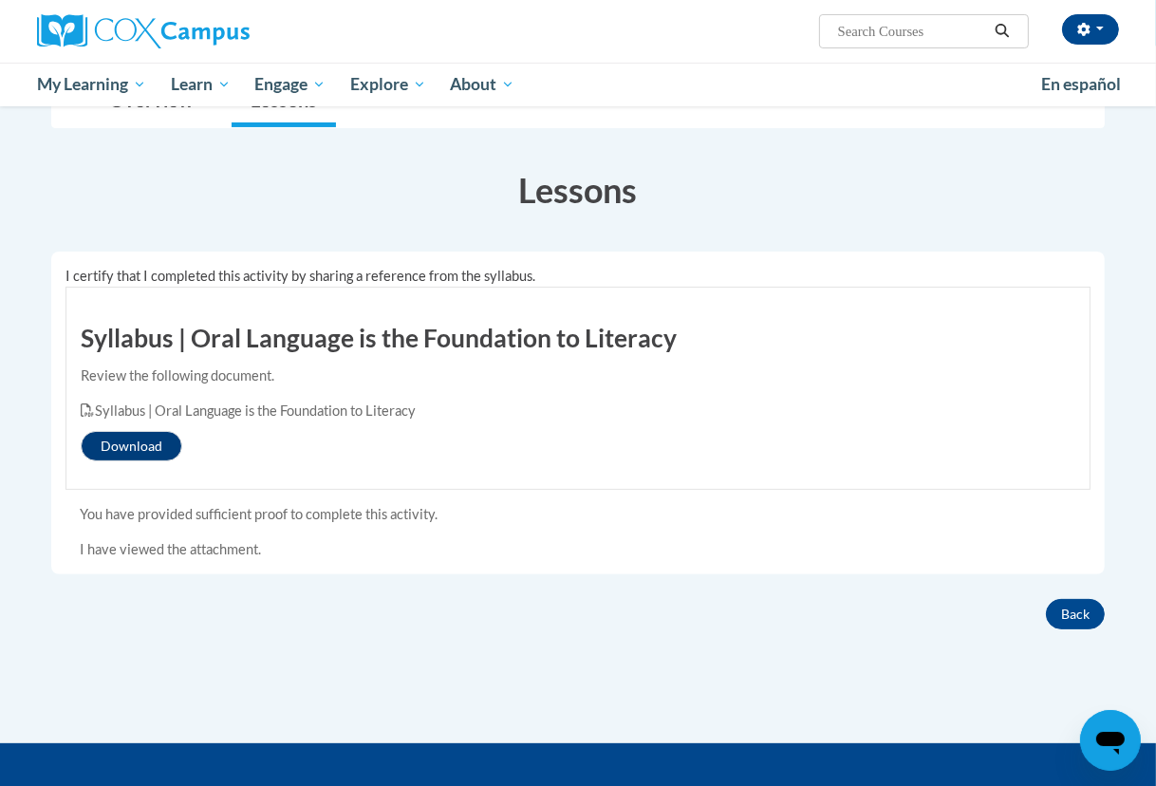
drag, startPoint x: 66, startPoint y: 552, endPoint x: 328, endPoint y: 555, distance: 262.0
click at [328, 555] on div "You have provided sufficient proof to complete this activity. I have viewed the…" at bounding box center [578, 532] width 1025 height 56
click at [352, 552] on div "I have viewed the attachment." at bounding box center [578, 549] width 997 height 21
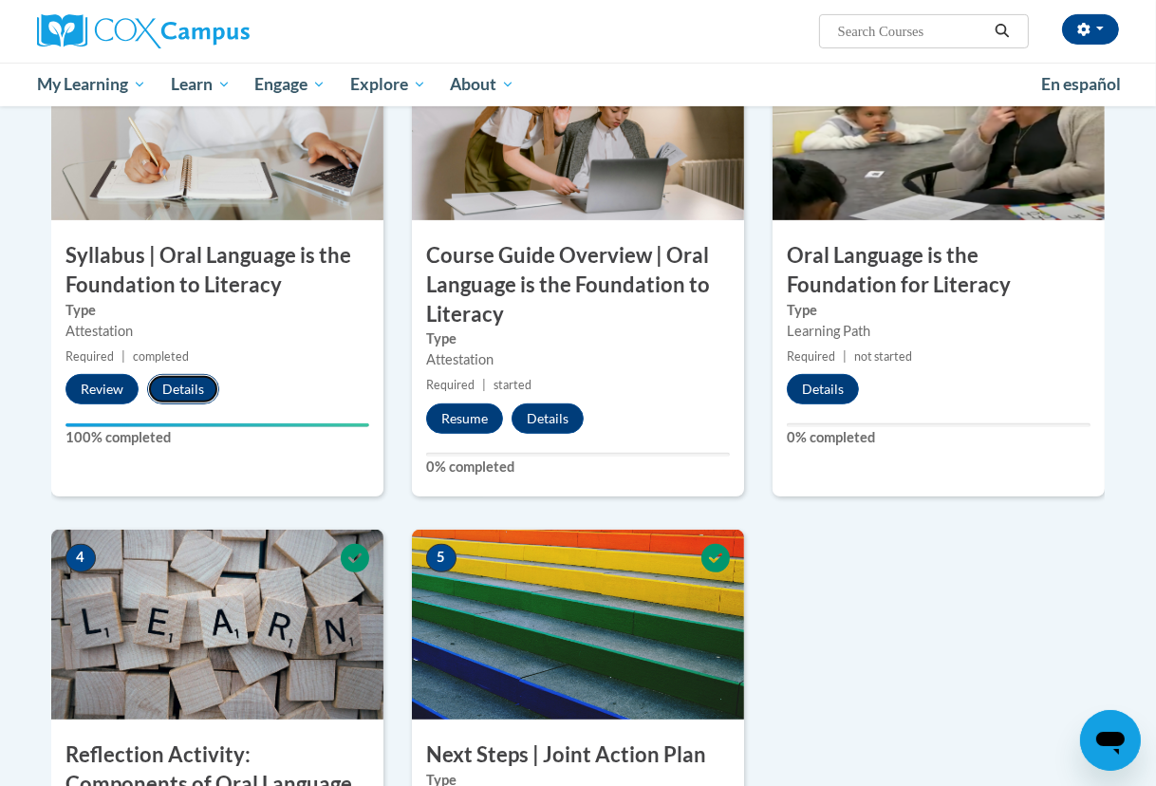
click at [183, 377] on button "Details" at bounding box center [183, 389] width 72 height 30
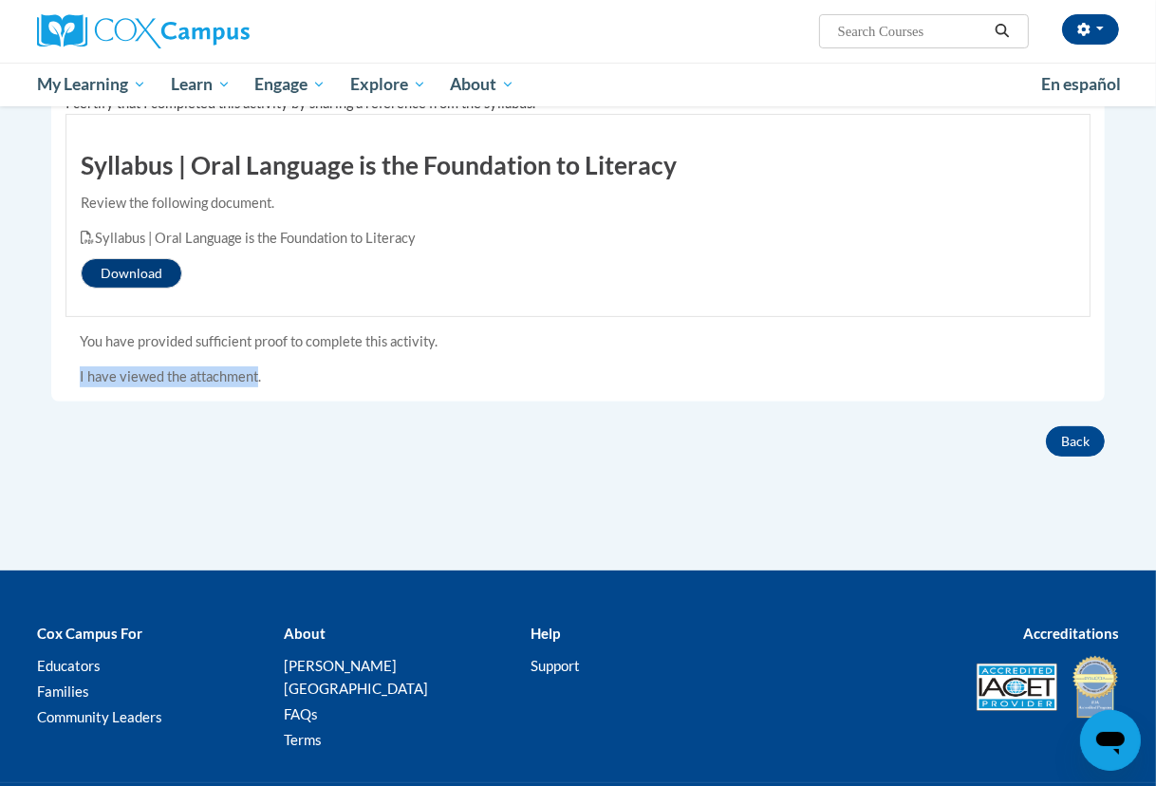
drag, startPoint x: 80, startPoint y: 382, endPoint x: 258, endPoint y: 371, distance: 178.8
click at [258, 371] on div "I have viewed the attachment." at bounding box center [578, 376] width 997 height 21
copy div "I have viewed the attachment"
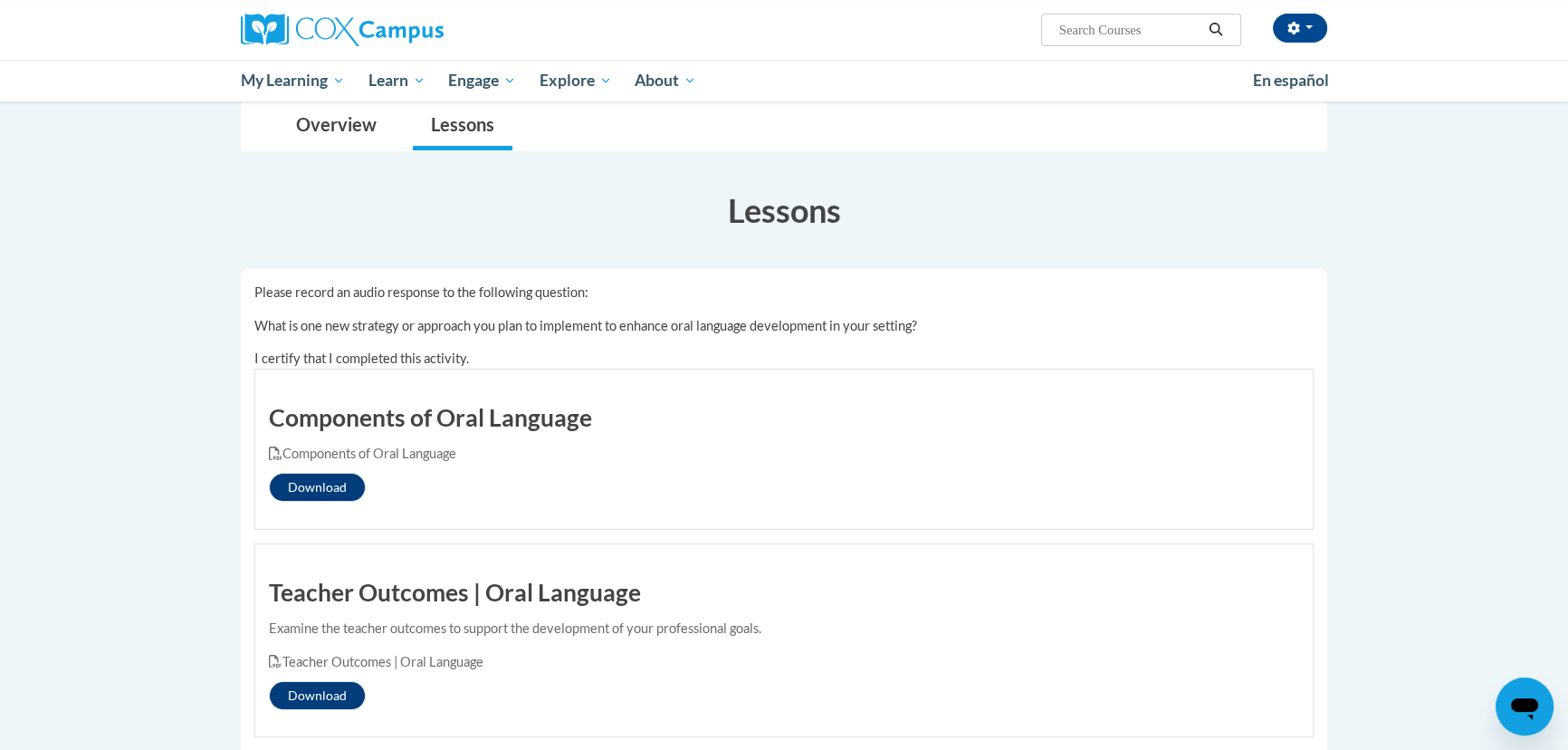
scroll to position [246, 0]
